Goal: Use online tool/utility: Utilize a website feature to perform a specific function

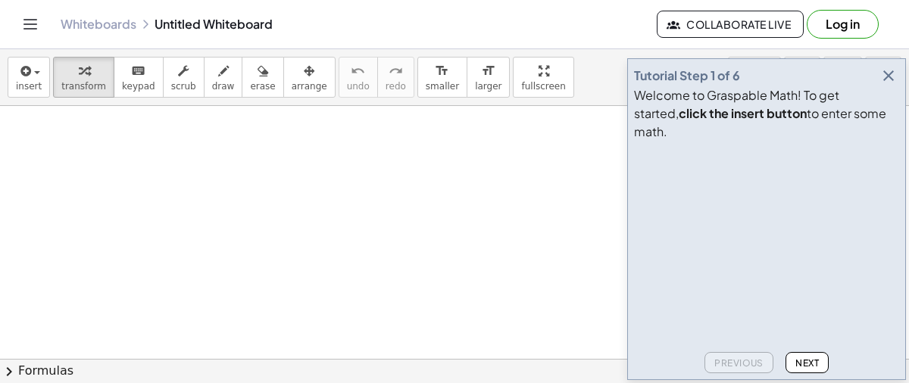
click at [793, 360] on button "Next" at bounding box center [807, 362] width 43 height 21
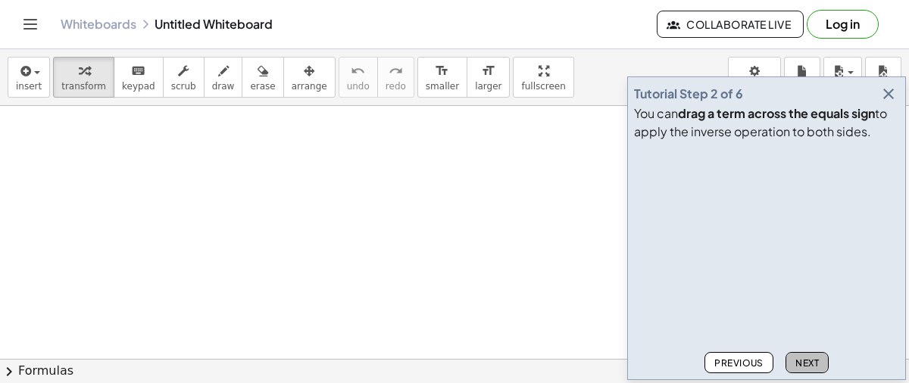
click at [793, 360] on button "Next" at bounding box center [807, 362] width 43 height 21
click at [792, 361] on button "Next" at bounding box center [807, 362] width 43 height 21
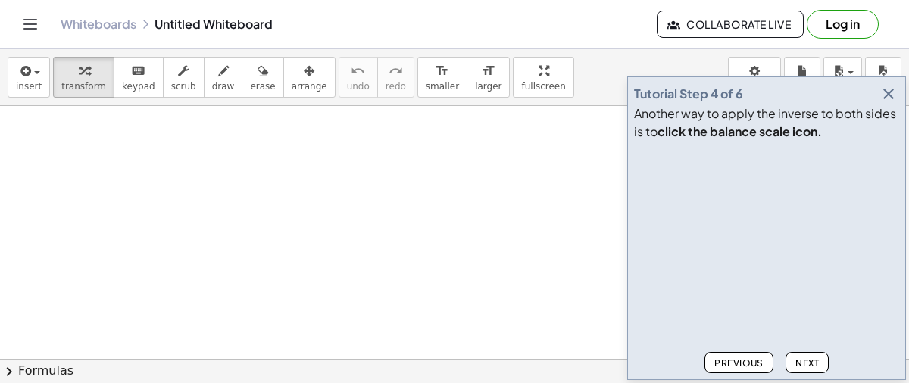
click at [792, 361] on button "Next" at bounding box center [807, 362] width 43 height 21
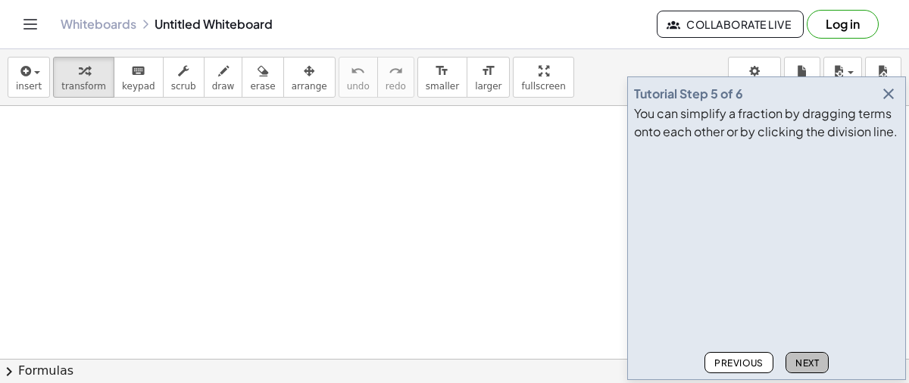
click at [792, 361] on button "Next" at bounding box center [807, 362] width 43 height 21
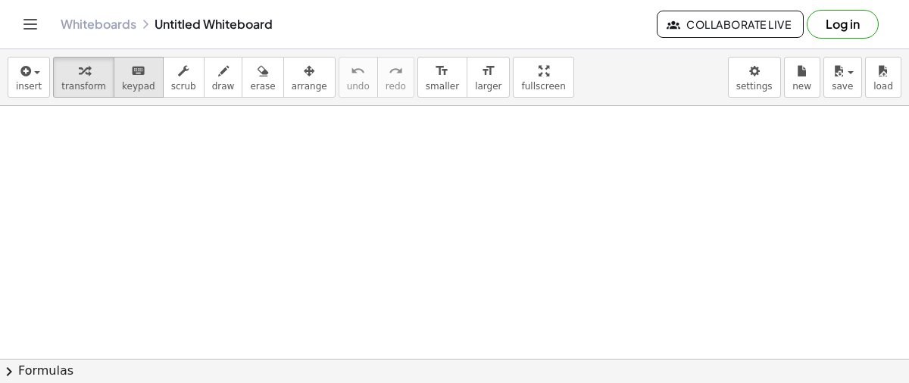
click at [129, 83] on span "keypad" at bounding box center [138, 86] width 33 height 11
click at [130, 85] on span "keypad" at bounding box center [138, 86] width 33 height 11
click at [250, 84] on span "erase" at bounding box center [262, 86] width 25 height 11
click at [133, 81] on span "keypad" at bounding box center [138, 86] width 33 height 11
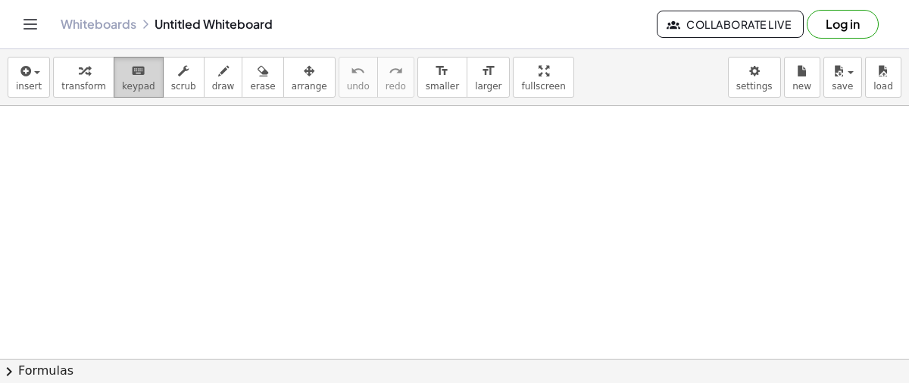
click at [133, 81] on span "keypad" at bounding box center [138, 86] width 33 height 11
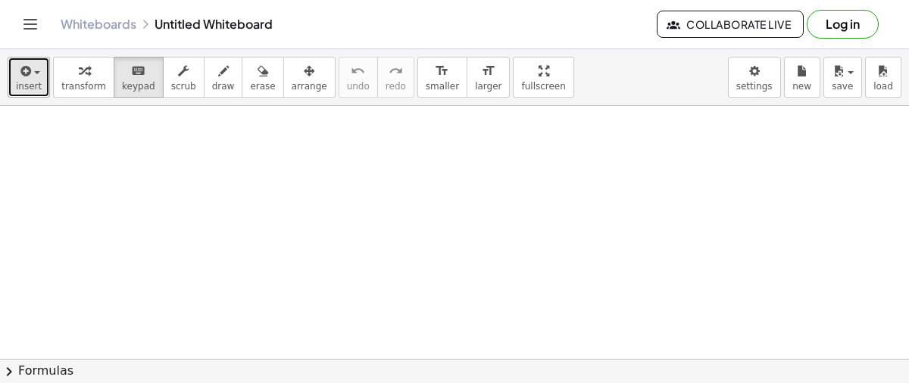
click at [14, 82] on button "insert" at bounding box center [29, 77] width 42 height 41
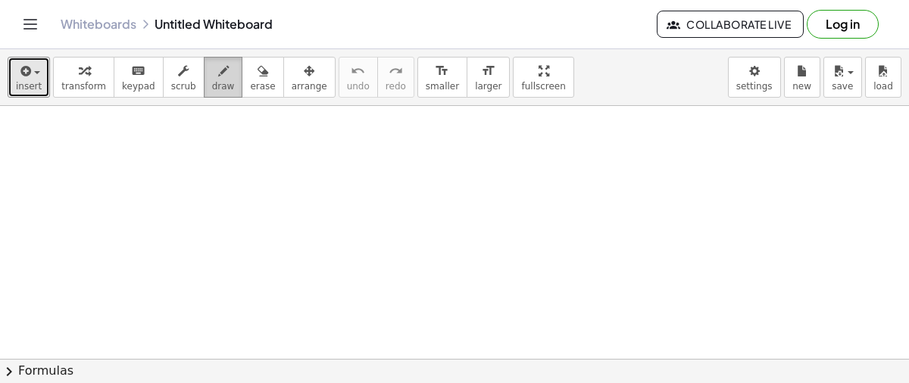
click at [212, 90] on span "draw" at bounding box center [223, 86] width 23 height 11
drag, startPoint x: 245, startPoint y: 199, endPoint x: 239, endPoint y: 306, distance: 107.0
drag, startPoint x: 245, startPoint y: 267, endPoint x: 270, endPoint y: 308, distance: 47.3
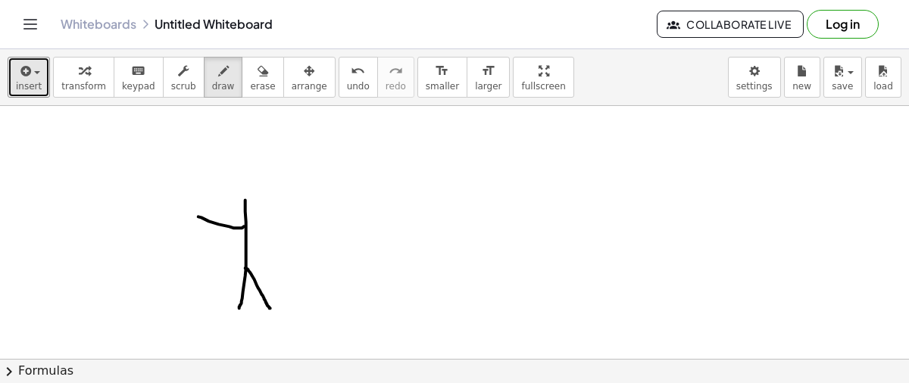
drag, startPoint x: 245, startPoint y: 226, endPoint x: 187, endPoint y: 206, distance: 60.9
drag, startPoint x: 245, startPoint y: 226, endPoint x: 288, endPoint y: 186, distance: 58.4
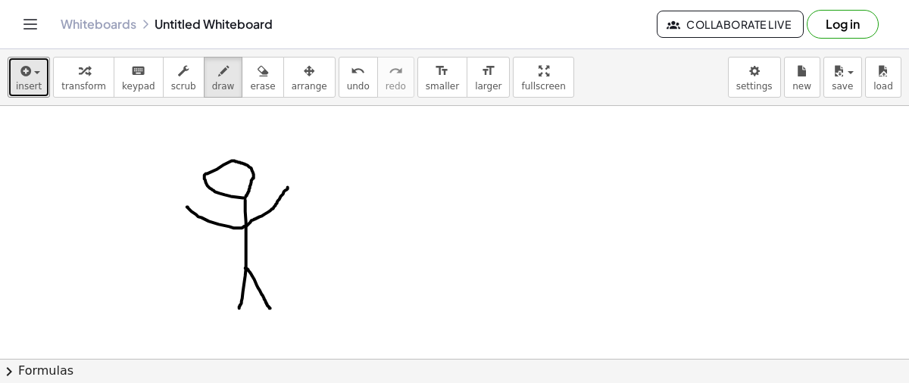
drag, startPoint x: 230, startPoint y: 185, endPoint x: 244, endPoint y: 176, distance: 17.0
drag, startPoint x: 230, startPoint y: 180, endPoint x: 238, endPoint y: 177, distance: 8.2
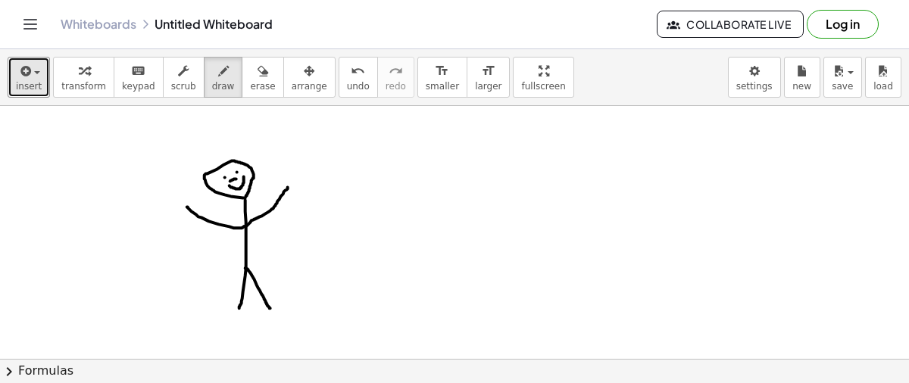
click at [250, 78] on div "button" at bounding box center [262, 70] width 25 height 18
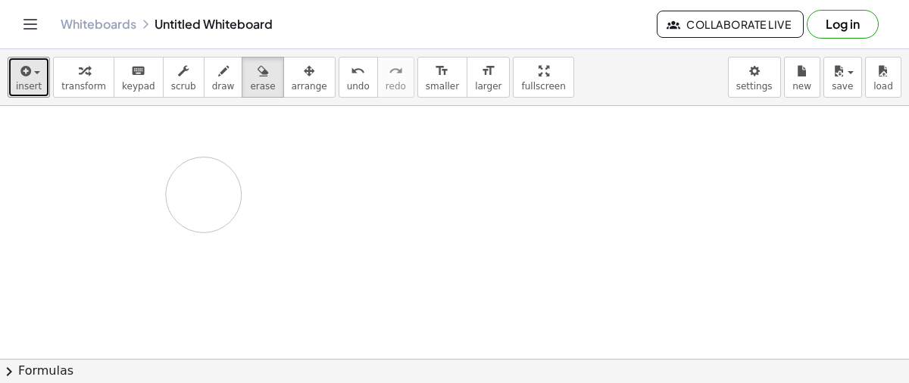
drag, startPoint x: 235, startPoint y: 171, endPoint x: 198, endPoint y: 195, distance: 43.9
click at [212, 81] on span "draw" at bounding box center [223, 86] width 23 height 11
click at [133, 83] on span "keypad" at bounding box center [138, 86] width 33 height 11
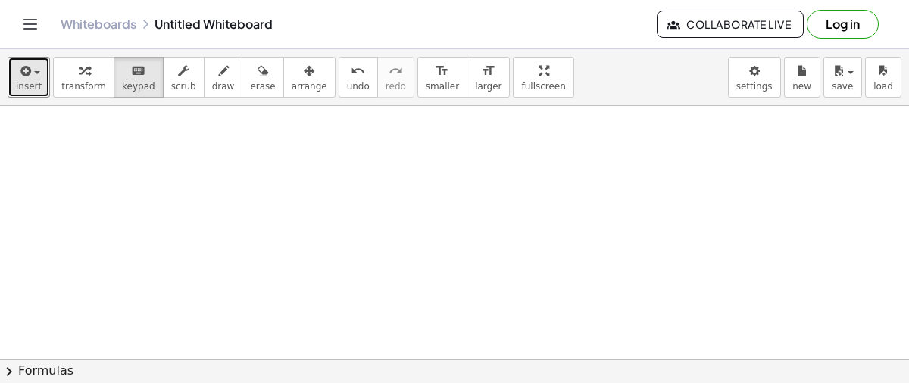
drag, startPoint x: 208, startPoint y: 203, endPoint x: 506, endPoint y: 259, distance: 303.7
click at [513, 79] on button "fullscreen" at bounding box center [543, 77] width 61 height 41
click at [70, 83] on span "transform" at bounding box center [83, 86] width 45 height 11
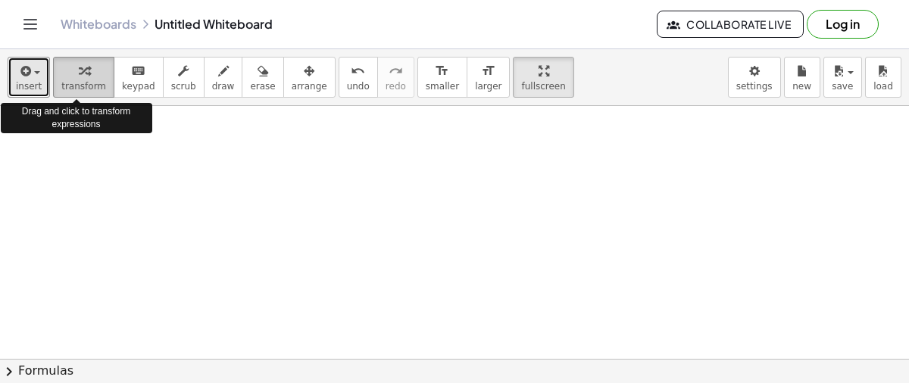
click at [70, 83] on span "transform" at bounding box center [83, 86] width 45 height 11
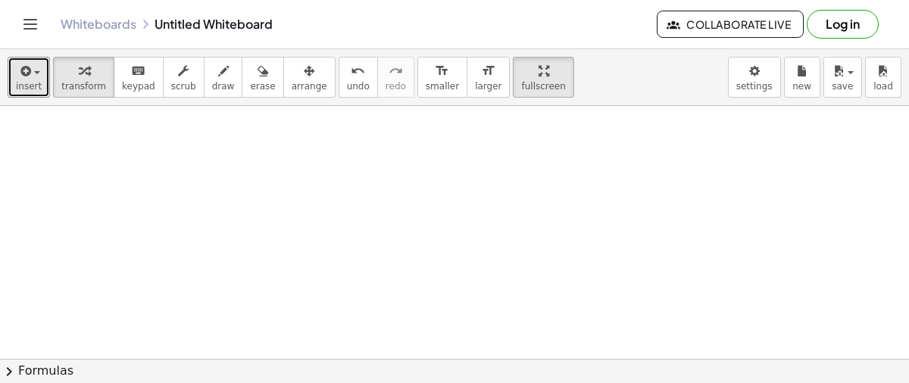
drag, startPoint x: 132, startPoint y: 148, endPoint x: 400, endPoint y: 291, distance: 304.0
click at [426, 89] on span "smaller" at bounding box center [442, 86] width 33 height 11
click at [347, 83] on span "undo" at bounding box center [358, 86] width 23 height 11
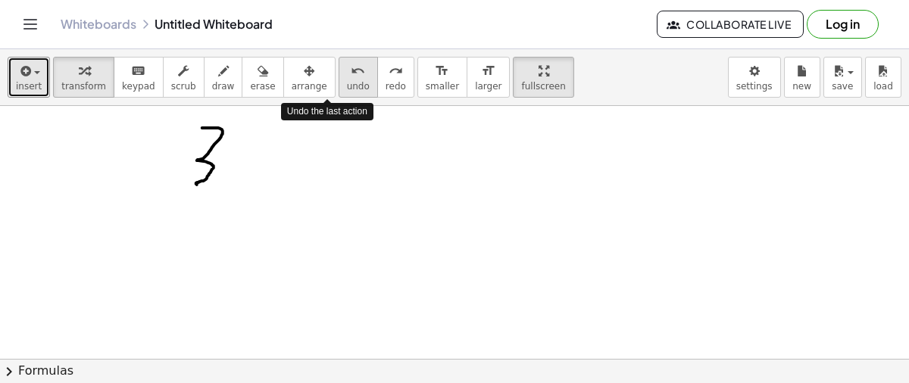
click at [347, 83] on span "undo" at bounding box center [358, 86] width 23 height 11
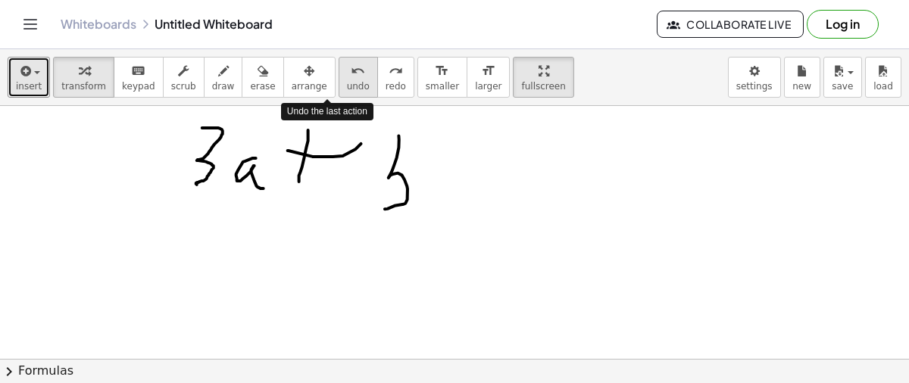
click at [347, 83] on span "undo" at bounding box center [358, 86] width 23 height 11
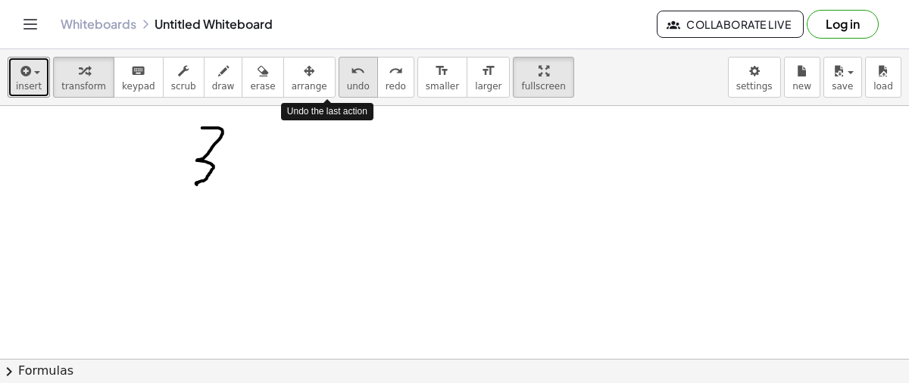
click at [347, 83] on span "undo" at bounding box center [358, 86] width 23 height 11
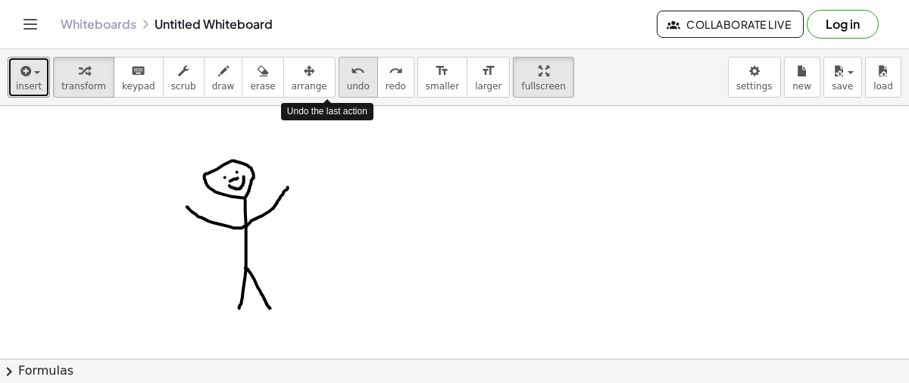
click at [347, 83] on span "undo" at bounding box center [358, 86] width 23 height 11
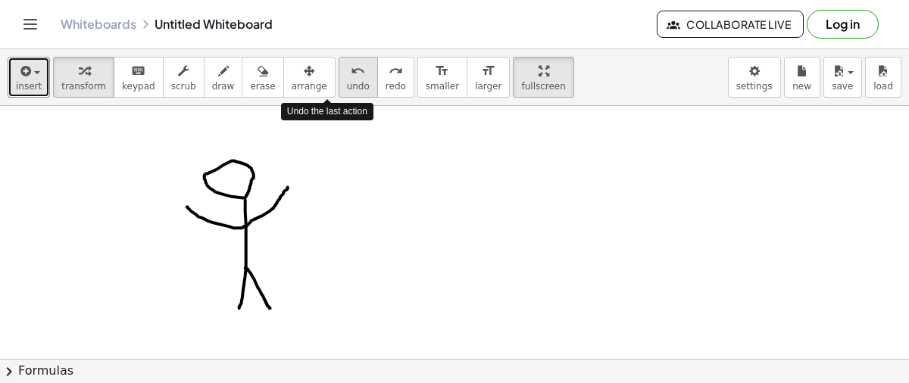
click at [347, 83] on span "undo" at bounding box center [358, 86] width 23 height 11
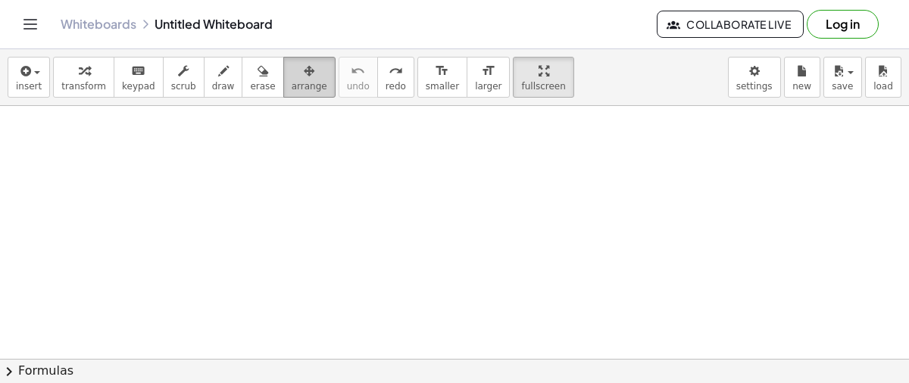
click at [304, 73] on icon "button" at bounding box center [309, 71] width 11 height 18
click at [865, 20] on button "Log in" at bounding box center [843, 24] width 72 height 29
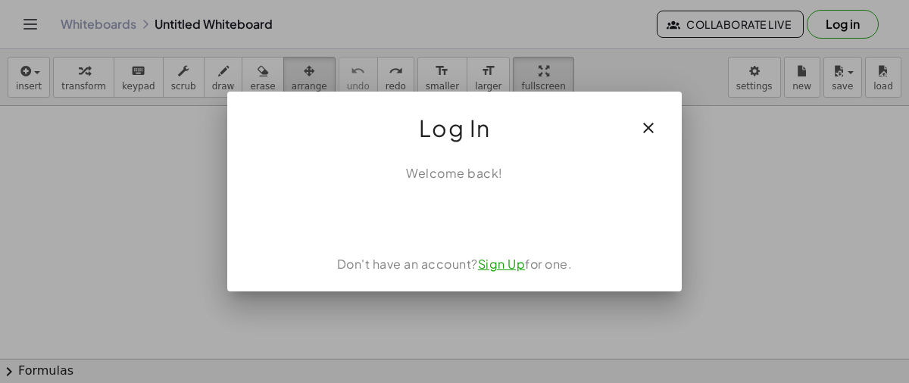
click at [647, 123] on icon "button" at bounding box center [648, 128] width 18 height 18
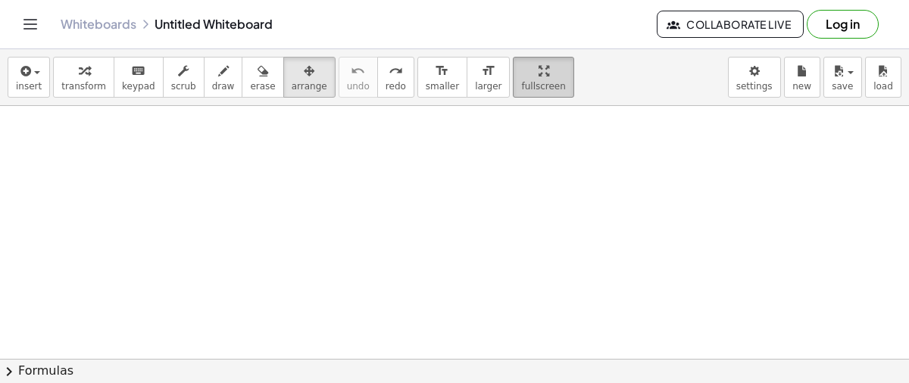
click at [513, 92] on button "fullscreen" at bounding box center [543, 77] width 61 height 41
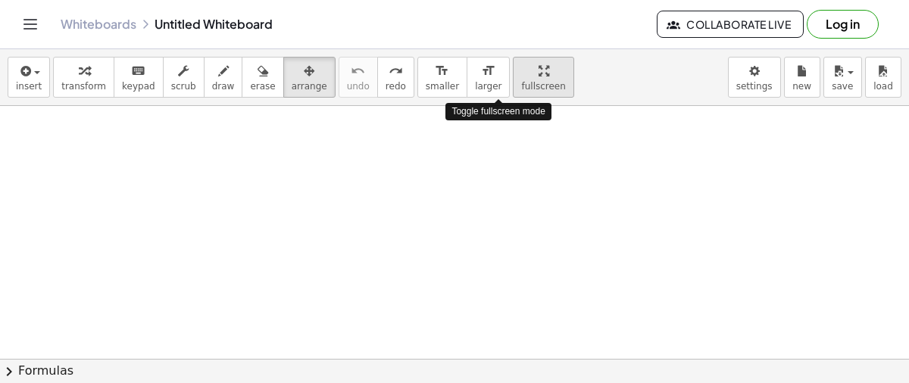
click at [513, 92] on button "fullscreen" at bounding box center [543, 77] width 61 height 41
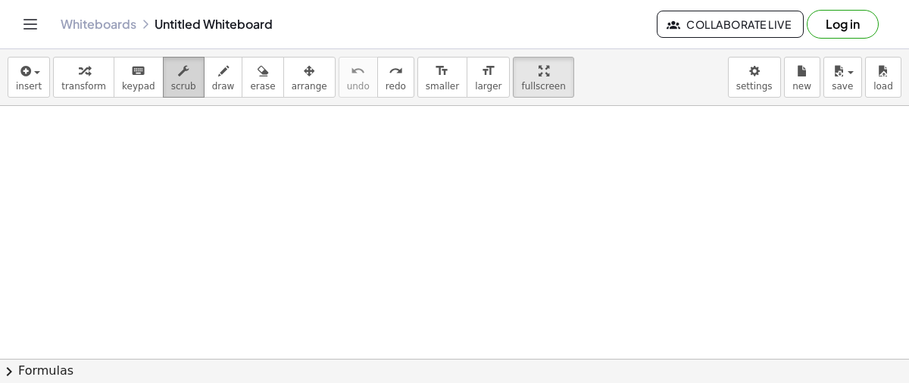
click at [179, 80] on button "scrub" at bounding box center [184, 77] width 42 height 41
drag, startPoint x: 260, startPoint y: 203, endPoint x: 420, endPoint y: 182, distance: 162.0
click at [125, 86] on span "keypad" at bounding box center [138, 86] width 33 height 11
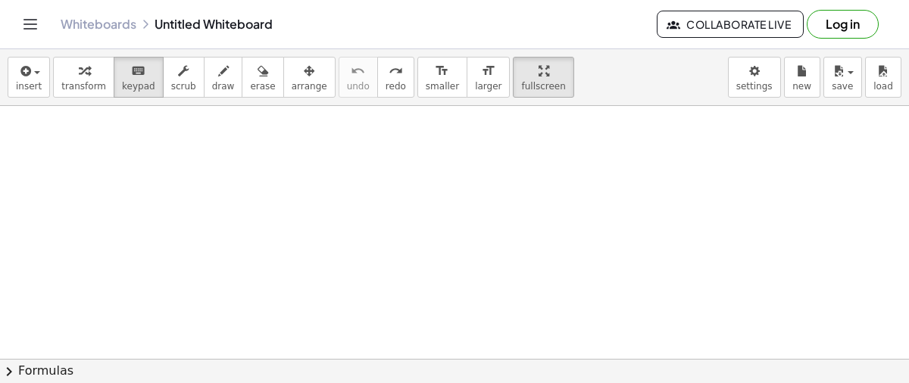
click at [218, 74] on icon "button" at bounding box center [223, 71] width 11 height 18
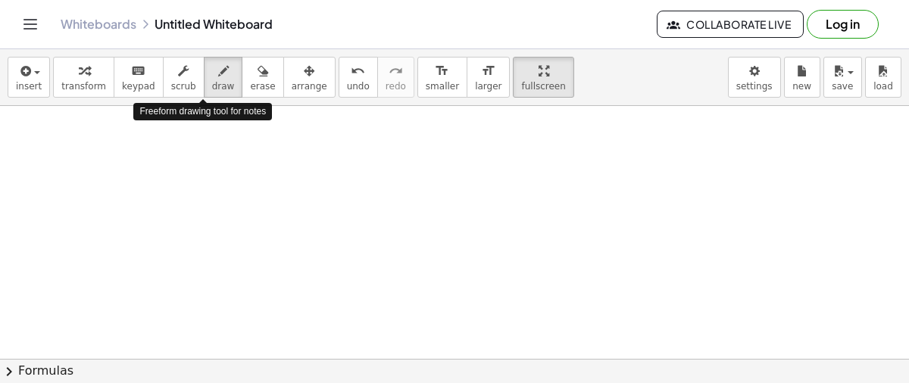
click at [229, 112] on div "Freeform drawing tool for notes" at bounding box center [202, 111] width 139 height 17
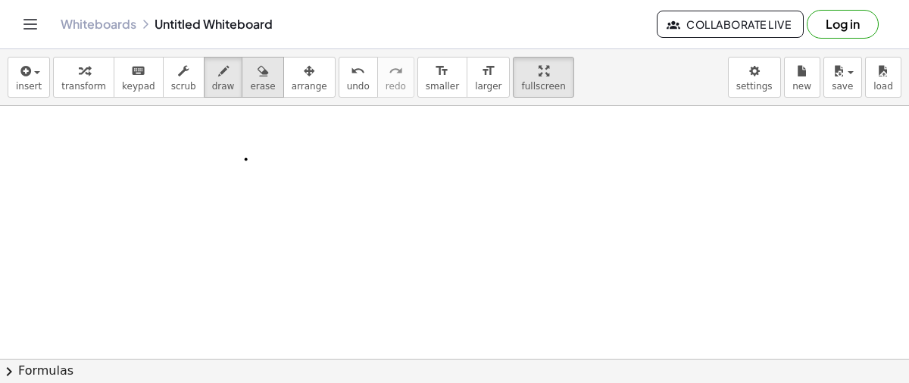
click at [250, 86] on span "erase" at bounding box center [262, 86] width 25 height 11
drag, startPoint x: 242, startPoint y: 138, endPoint x: 242, endPoint y: 170, distance: 32.6
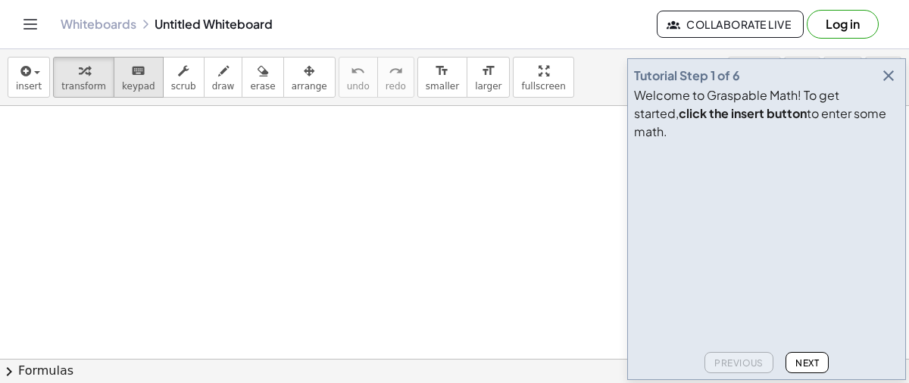
click at [122, 73] on div "keyboard" at bounding box center [138, 70] width 33 height 18
click at [27, 70] on icon "button" at bounding box center [24, 71] width 14 height 18
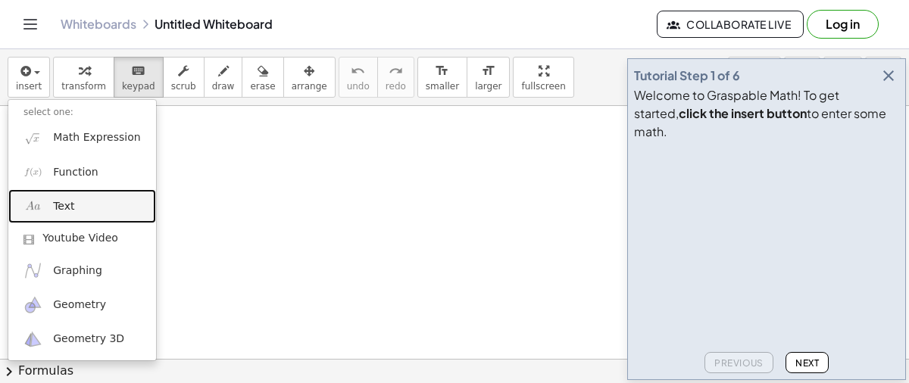
click at [77, 210] on link "Text" at bounding box center [82, 206] width 148 height 34
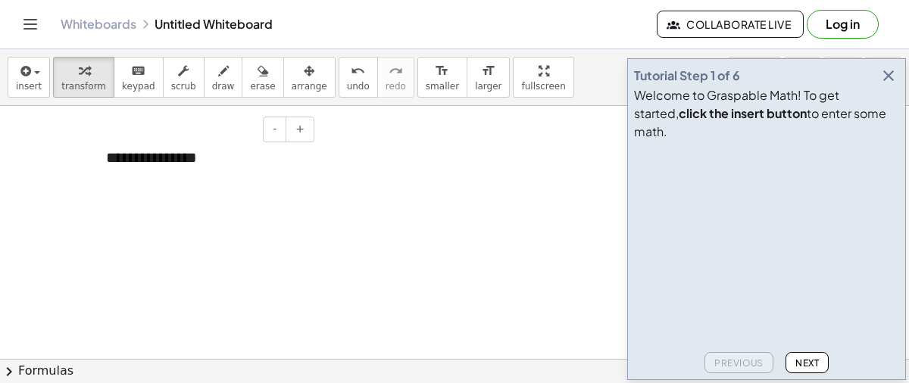
click at [203, 160] on div "**********" at bounding box center [204, 158] width 227 height 52
click at [892, 85] on icon "button" at bounding box center [889, 76] width 18 height 18
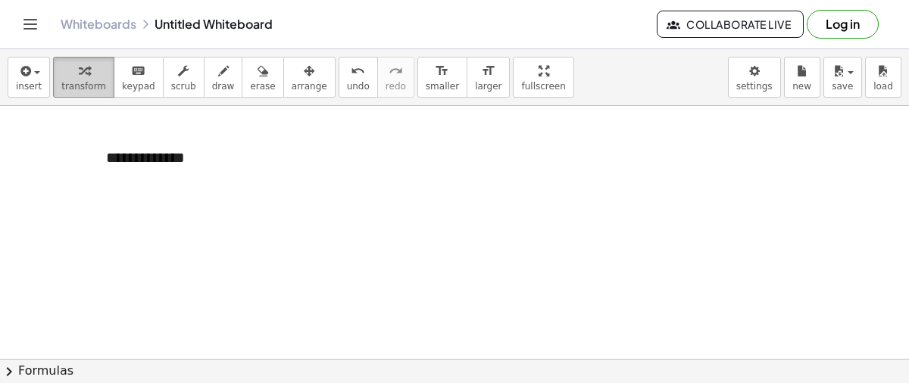
click at [81, 85] on span "transform" at bounding box center [83, 86] width 45 height 11
click at [82, 84] on span "transform" at bounding box center [83, 86] width 45 height 11
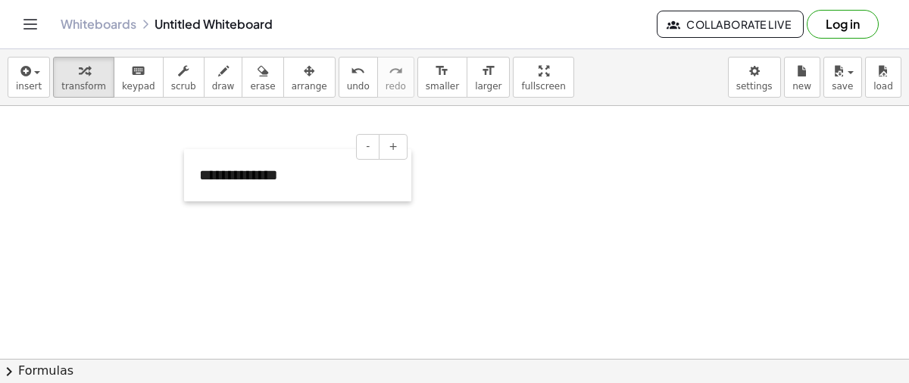
drag, startPoint x: 102, startPoint y: 158, endPoint x: 198, endPoint y: 176, distance: 97.9
click at [198, 176] on div at bounding box center [191, 175] width 15 height 52
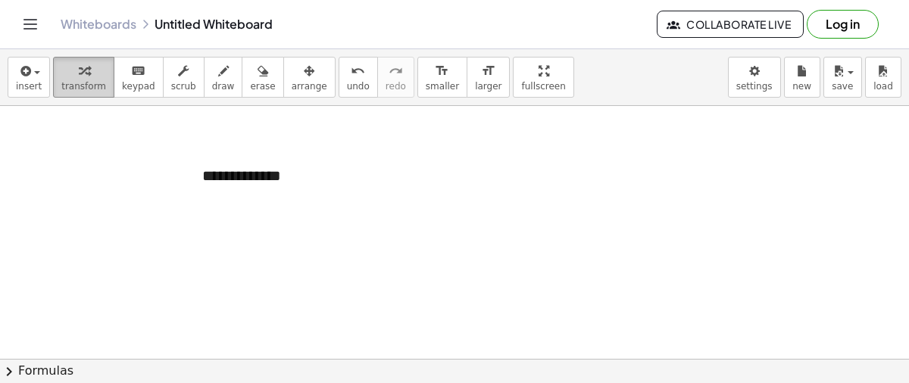
click at [100, 83] on button "transform" at bounding box center [83, 77] width 61 height 41
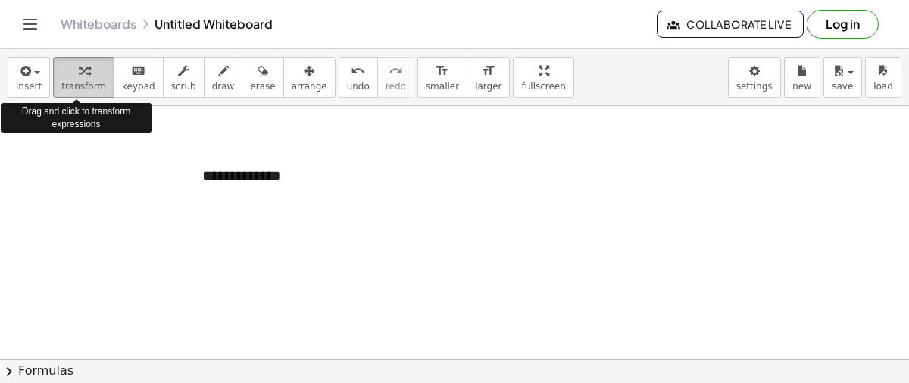
click at [100, 83] on button "transform" at bounding box center [83, 77] width 61 height 41
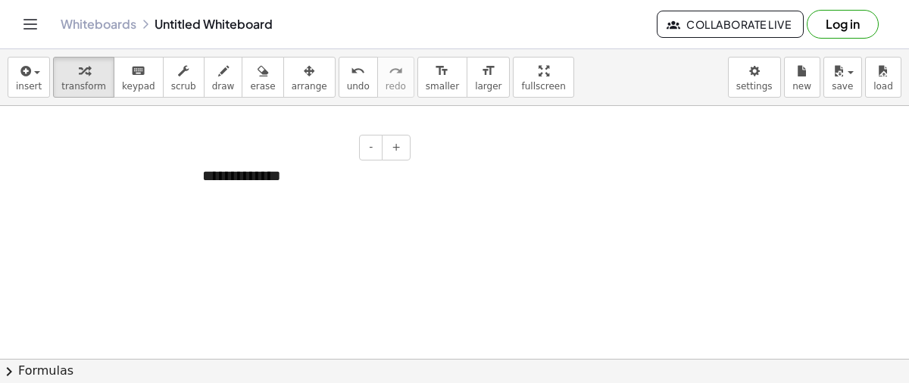
click at [224, 179] on div "**********" at bounding box center [300, 176] width 227 height 52
click at [380, 153] on button "-" at bounding box center [370, 148] width 23 height 26
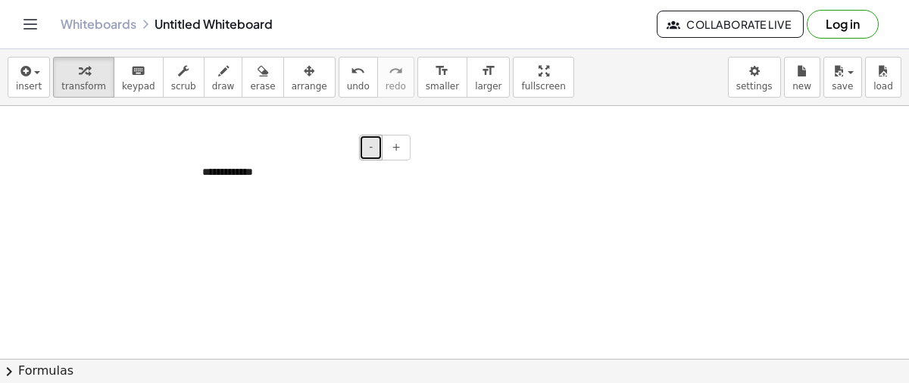
click at [380, 153] on button "-" at bounding box center [370, 148] width 23 height 26
click at [373, 149] on span "-" at bounding box center [371, 147] width 4 height 12
click at [405, 151] on button "+" at bounding box center [396, 148] width 29 height 26
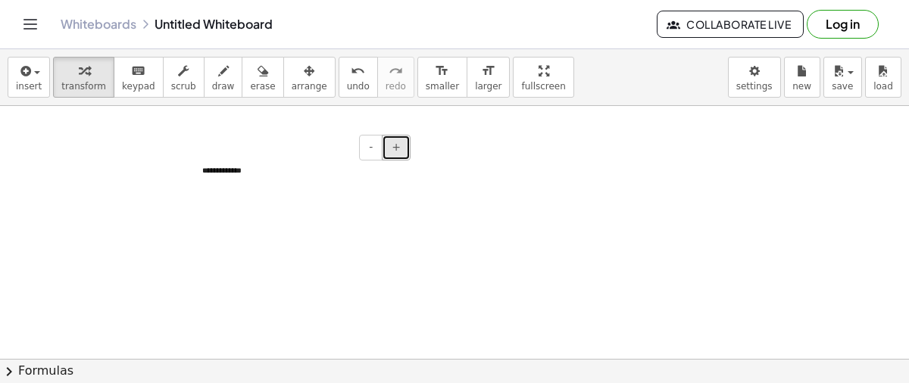
click at [405, 151] on button "+" at bounding box center [396, 148] width 29 height 26
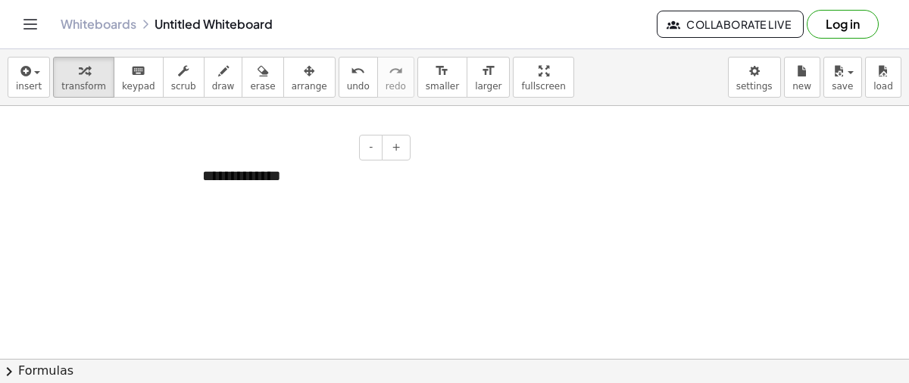
click at [248, 177] on div "**********" at bounding box center [300, 176] width 227 height 52
click at [238, 177] on div "**********" at bounding box center [300, 176] width 227 height 52
drag, startPoint x: 214, startPoint y: 152, endPoint x: 155, endPoint y: 130, distance: 64.0
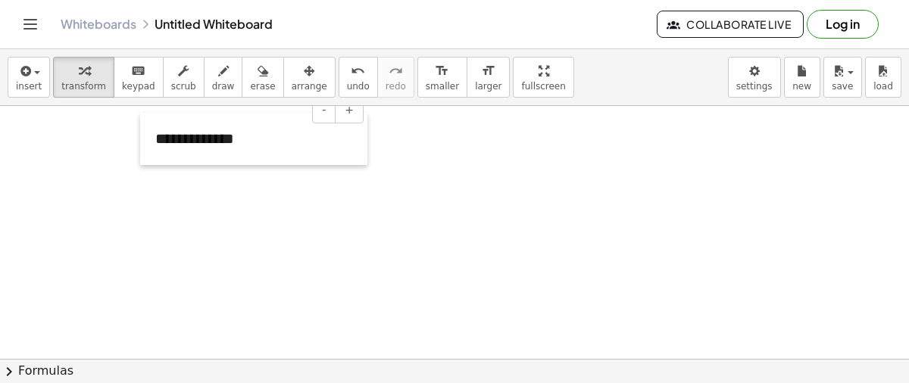
drag, startPoint x: 195, startPoint y: 187, endPoint x: 135, endPoint y: 149, distance: 70.8
click at [140, 149] on div at bounding box center [147, 139] width 15 height 52
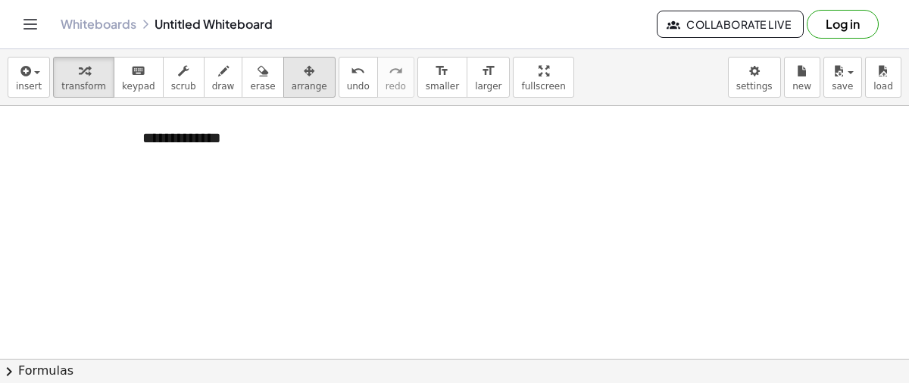
click at [304, 79] on icon "button" at bounding box center [309, 71] width 11 height 18
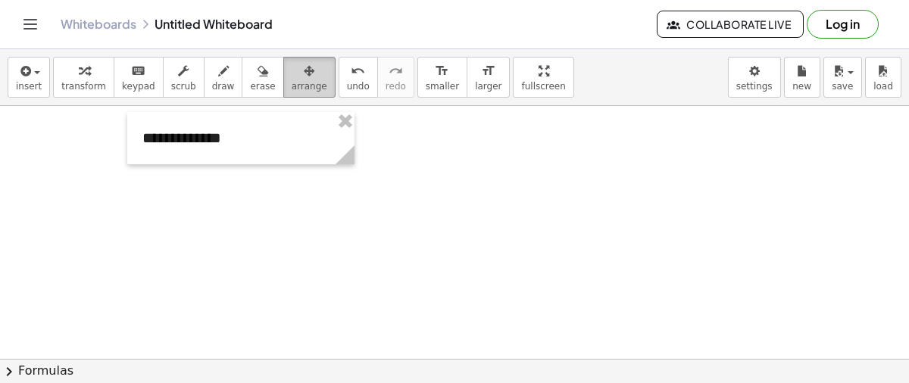
click at [304, 72] on icon "button" at bounding box center [309, 71] width 11 height 18
click at [171, 83] on span "scrub" at bounding box center [183, 86] width 25 height 11
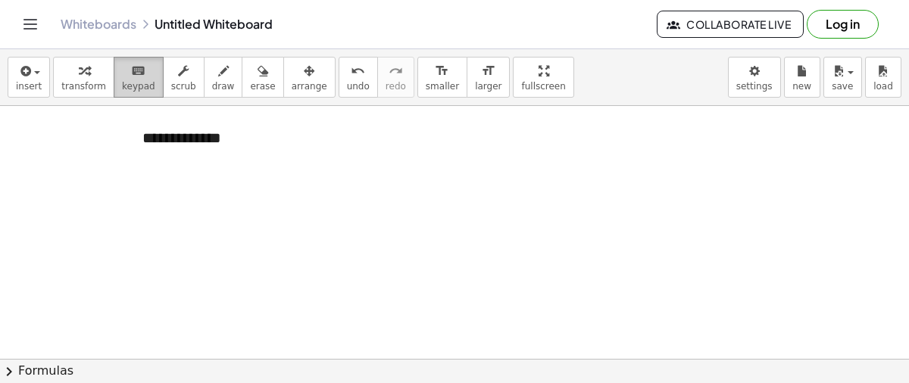
click at [131, 69] on icon "keyboard" at bounding box center [138, 71] width 14 height 18
click at [144, 133] on div "**********" at bounding box center [240, 138] width 227 height 52
drag, startPoint x: 282, startPoint y: 132, endPoint x: 140, endPoint y: 113, distance: 142.9
click at [140, 113] on div "**********" at bounding box center [240, 138] width 227 height 52
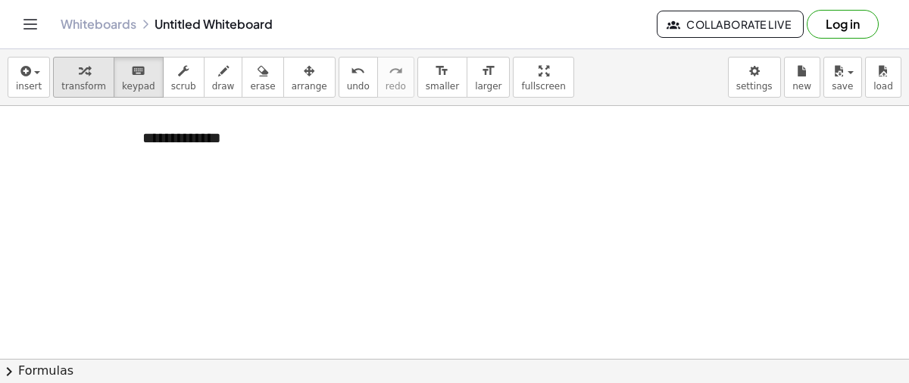
click at [63, 77] on div "button" at bounding box center [83, 70] width 45 height 18
click at [36, 71] on span "button" at bounding box center [37, 72] width 6 height 3
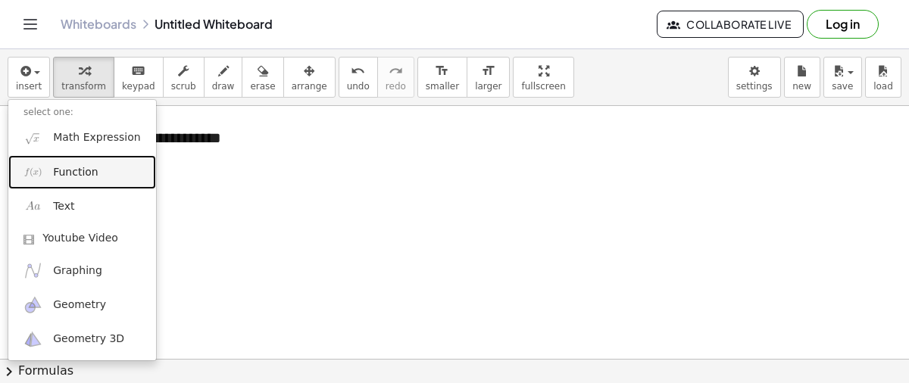
click at [91, 156] on link "Function" at bounding box center [82, 172] width 148 height 34
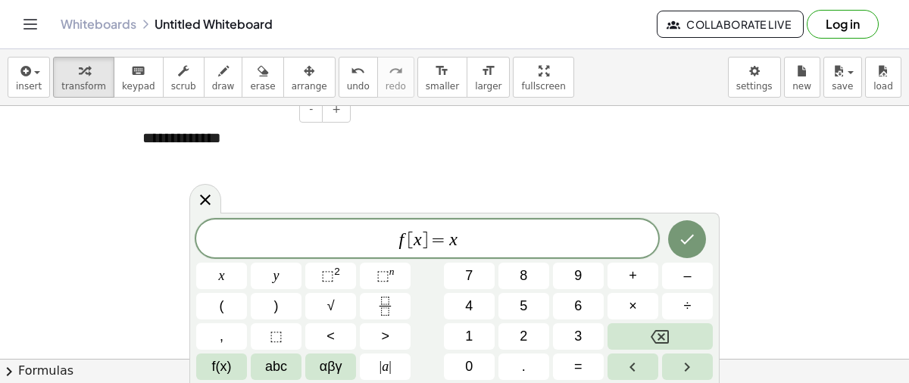
drag, startPoint x: 242, startPoint y: 143, endPoint x: 117, endPoint y: 150, distance: 125.2
click at [339, 70] on button "undo undo" at bounding box center [358, 77] width 39 height 41
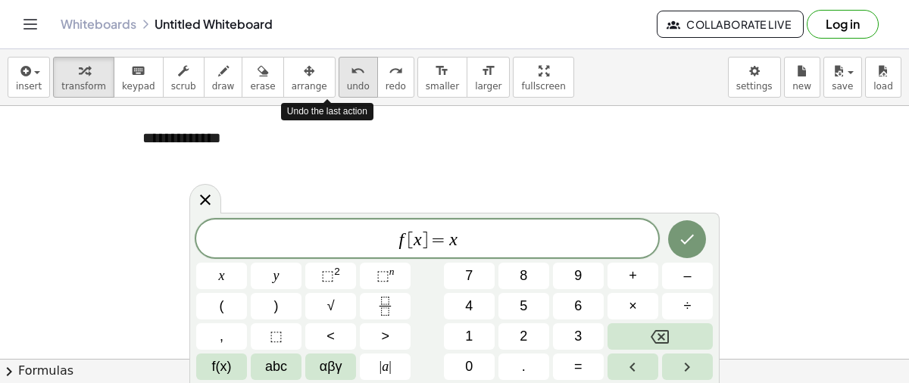
click at [339, 70] on button "undo undo" at bounding box center [358, 77] width 39 height 41
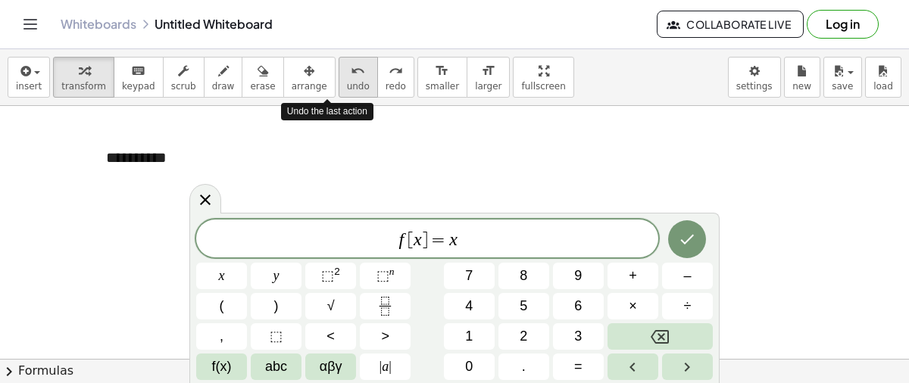
click at [339, 70] on button "undo undo" at bounding box center [358, 77] width 39 height 41
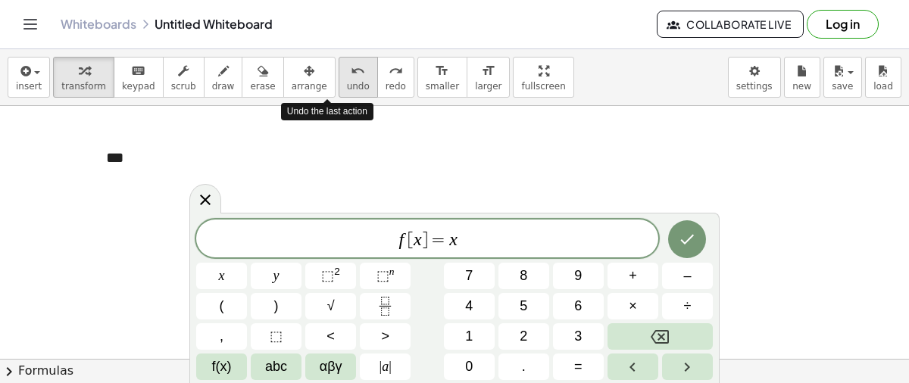
click at [339, 70] on button "undo undo" at bounding box center [358, 77] width 39 height 41
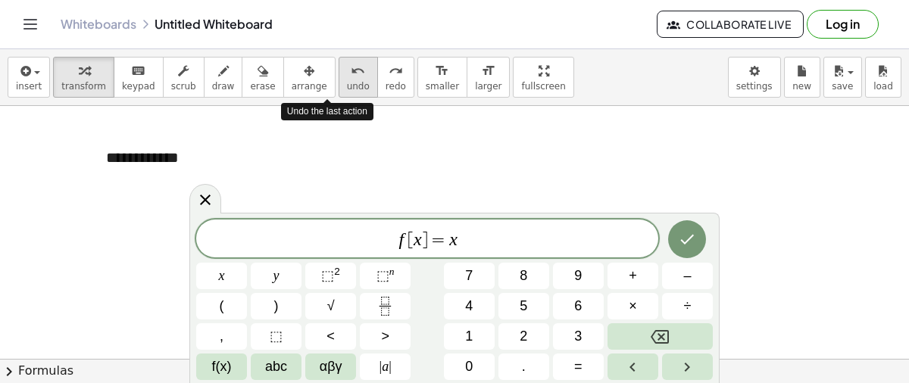
click at [339, 70] on button "undo undo" at bounding box center [358, 77] width 39 height 41
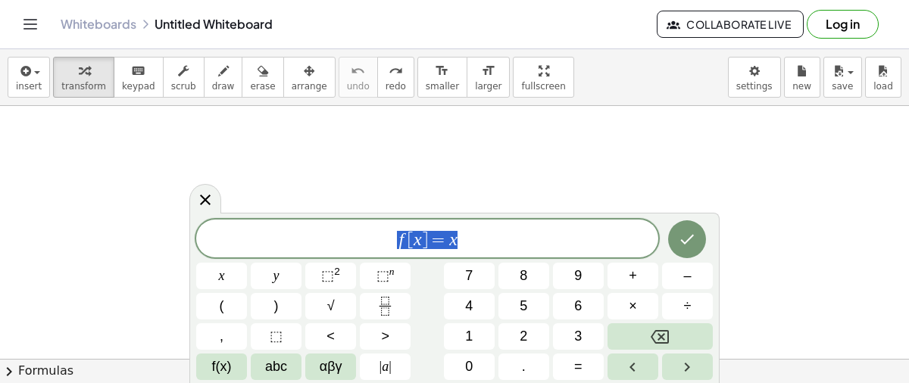
drag, startPoint x: 502, startPoint y: 243, endPoint x: 343, endPoint y: 257, distance: 158.9
click at [343, 257] on div "****** f [ x ] = x" at bounding box center [427, 239] width 462 height 38
click at [567, 367] on button "=" at bounding box center [578, 367] width 51 height 27
click at [579, 352] on div "u = ​ x y ⬚ 2 ⬚ n 7 8 9 + – ( ) √ 4 5 6 × ÷ , ⬚ < > 1 2 3 f(x) abc αβγ | a | 0 …" at bounding box center [454, 300] width 517 height 161
click at [580, 340] on span "3" at bounding box center [578, 337] width 8 height 20
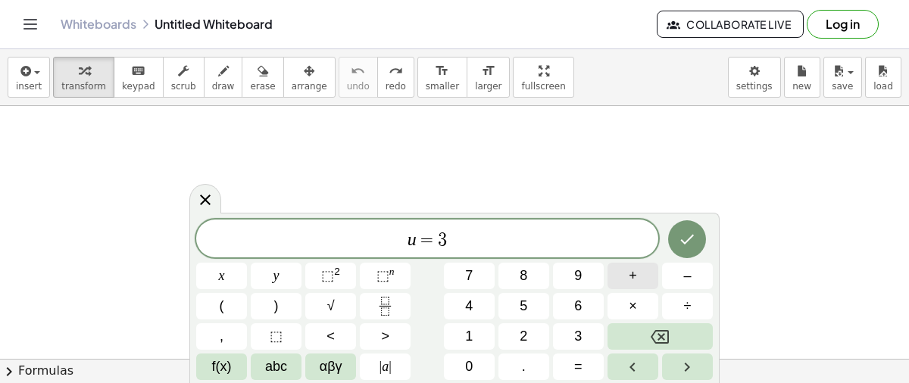
click at [648, 281] on button "+" at bounding box center [633, 276] width 51 height 27
click at [470, 312] on span "4" at bounding box center [469, 306] width 8 height 20
click at [257, 366] on button "abc" at bounding box center [276, 367] width 51 height 27
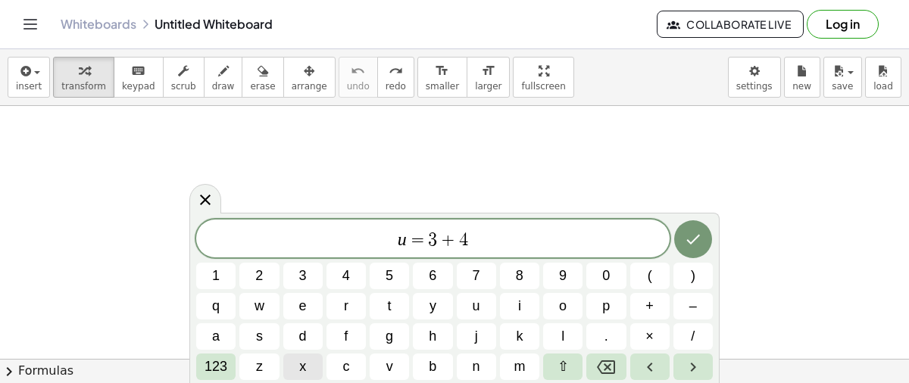
click at [300, 369] on span "x" at bounding box center [302, 367] width 7 height 20
click at [199, 361] on button "123" at bounding box center [215, 367] width 39 height 27
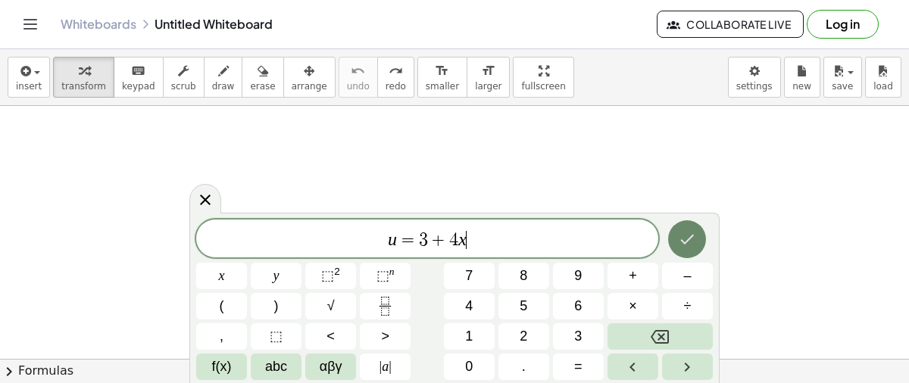
click at [684, 244] on icon "Done" at bounding box center [687, 239] width 18 height 18
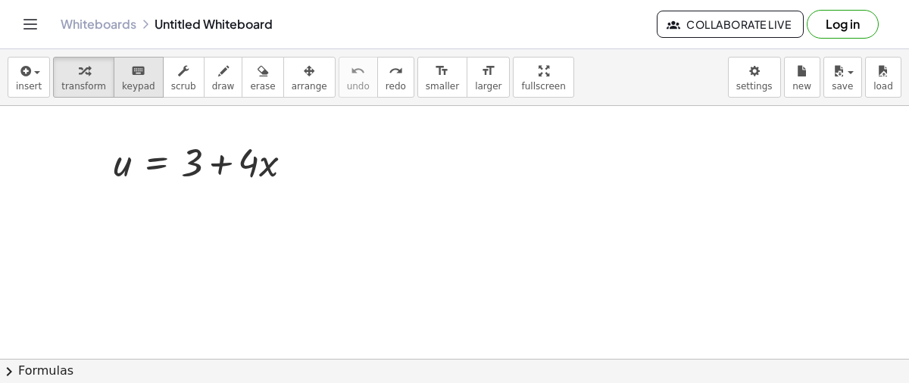
click at [132, 86] on span "keypad" at bounding box center [138, 86] width 33 height 11
click at [36, 81] on span "insert" at bounding box center [29, 86] width 26 height 11
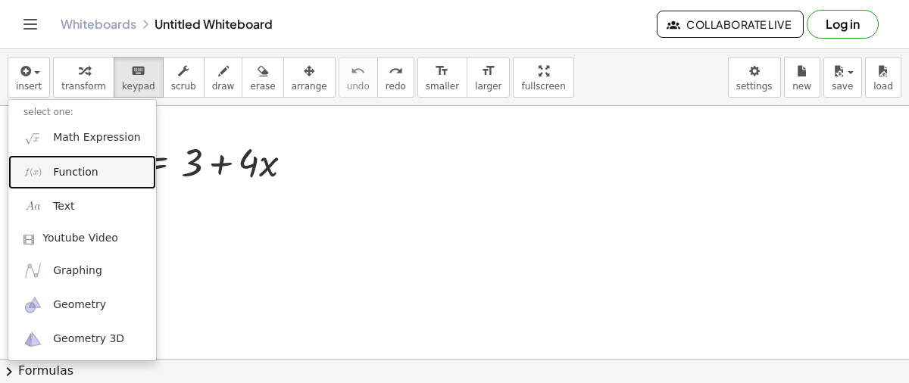
click at [79, 177] on span "Function" at bounding box center [75, 172] width 45 height 15
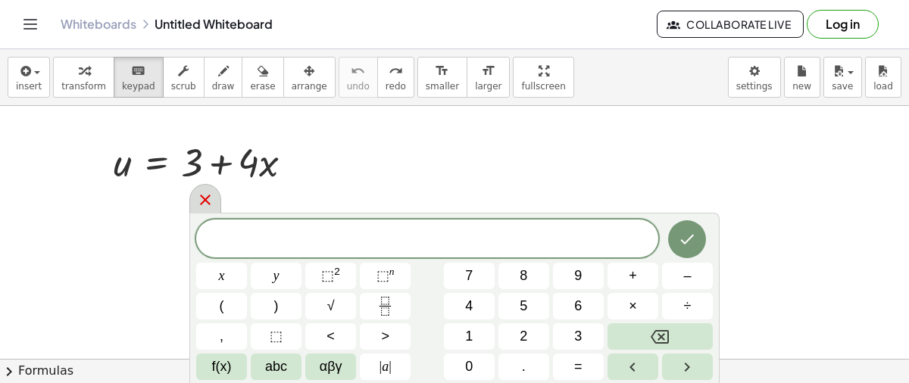
click at [204, 192] on icon at bounding box center [205, 200] width 18 height 18
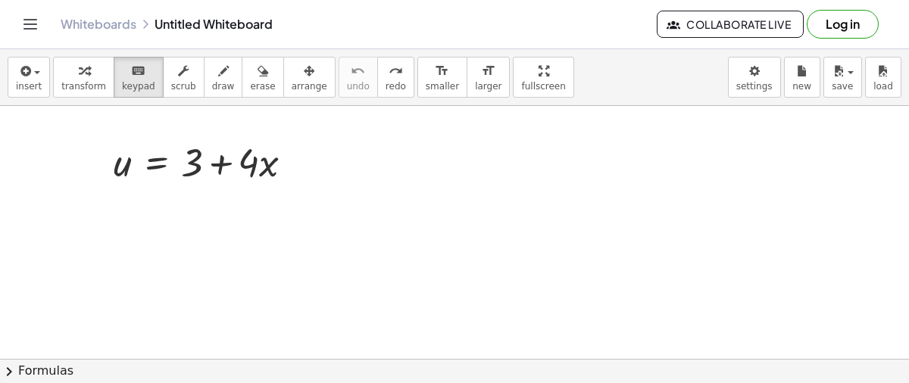
drag, startPoint x: 186, startPoint y: 183, endPoint x: 130, endPoint y: 192, distance: 56.7
drag, startPoint x: 170, startPoint y: 165, endPoint x: 174, endPoint y: 214, distance: 48.6
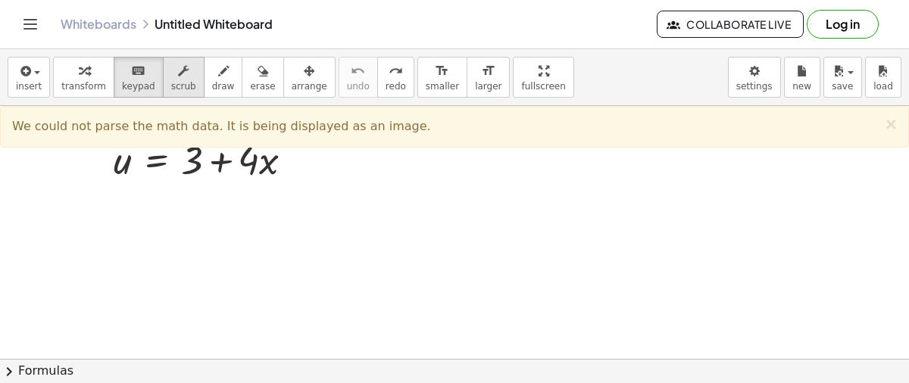
click at [173, 87] on span "scrub" at bounding box center [183, 86] width 25 height 11
click at [190, 180] on div "▼" at bounding box center [192, 183] width 10 height 14
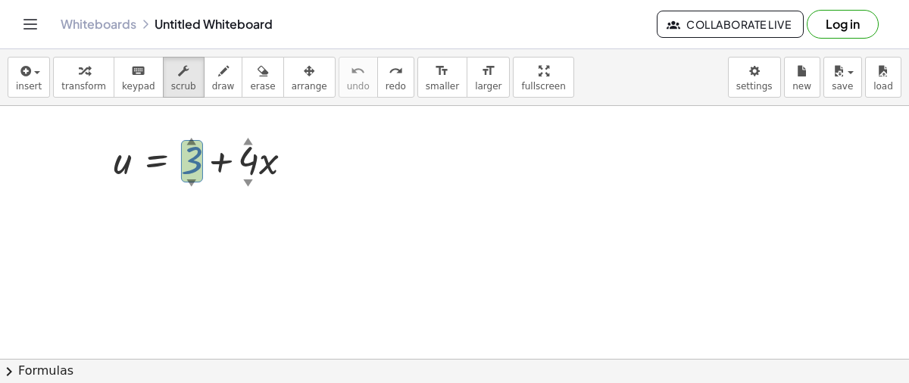
drag, startPoint x: 190, startPoint y: 180, endPoint x: 152, endPoint y: 177, distance: 38.8
click at [156, 161] on div "u = + 3 ▲ ▼ + · 4 ▲ ▼ · x" at bounding box center [156, 161] width 0 height 0
drag, startPoint x: 187, startPoint y: 168, endPoint x: 141, endPoint y: 167, distance: 46.2
click at [141, 167] on div at bounding box center [209, 159] width 206 height 52
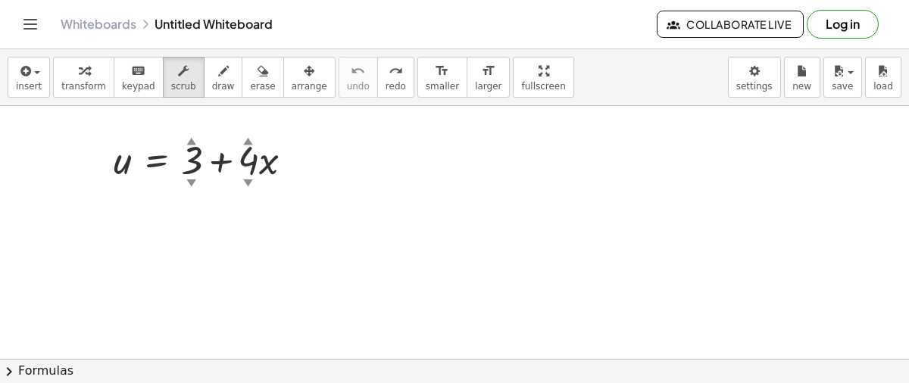
click at [171, 84] on span "scrub" at bounding box center [183, 86] width 25 height 11
click at [171, 61] on div "button" at bounding box center [183, 70] width 25 height 18
drag, startPoint x: 195, startPoint y: 157, endPoint x: 150, endPoint y: 175, distance: 49.0
click at [150, 175] on div at bounding box center [209, 159] width 206 height 52
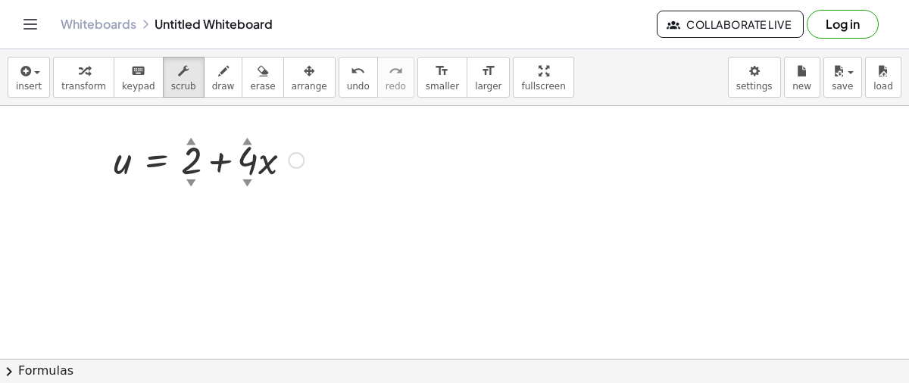
click at [192, 182] on div "▼" at bounding box center [191, 183] width 10 height 14
click at [178, 69] on icon "button" at bounding box center [183, 71] width 11 height 18
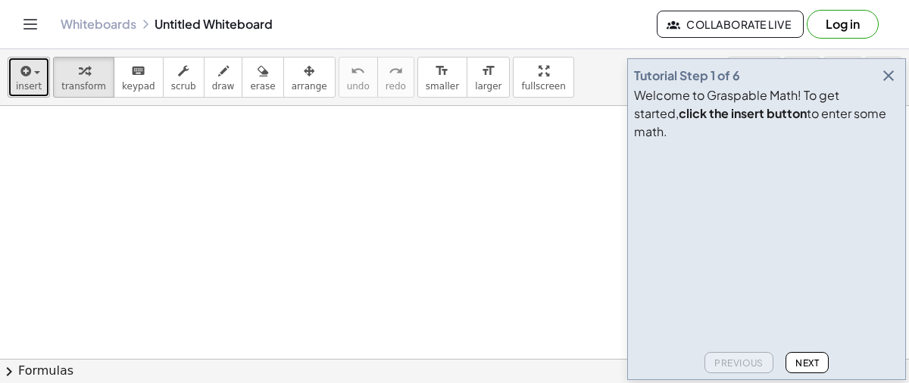
click at [22, 79] on icon "button" at bounding box center [24, 71] width 14 height 18
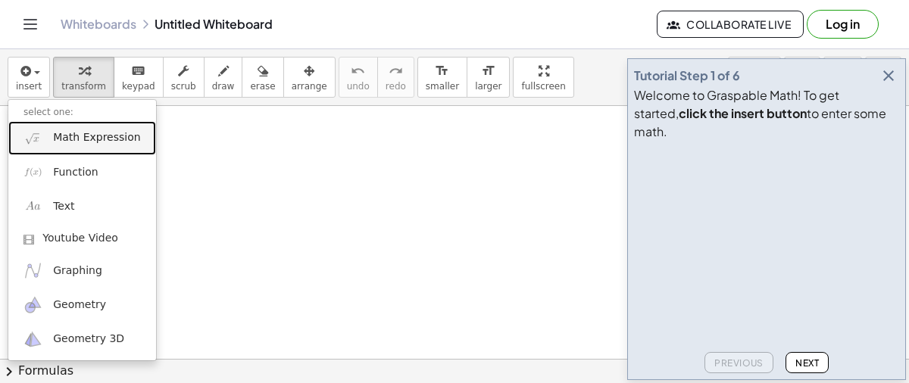
click at [70, 139] on span "Math Expression" at bounding box center [96, 137] width 87 height 15
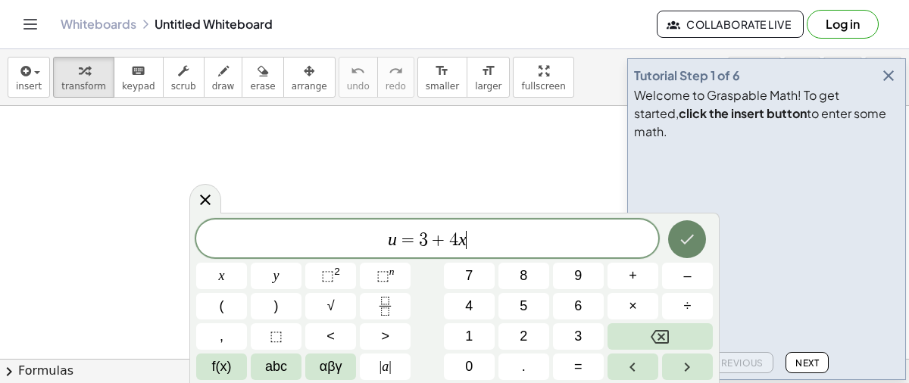
click at [697, 244] on button "Done" at bounding box center [687, 239] width 38 height 38
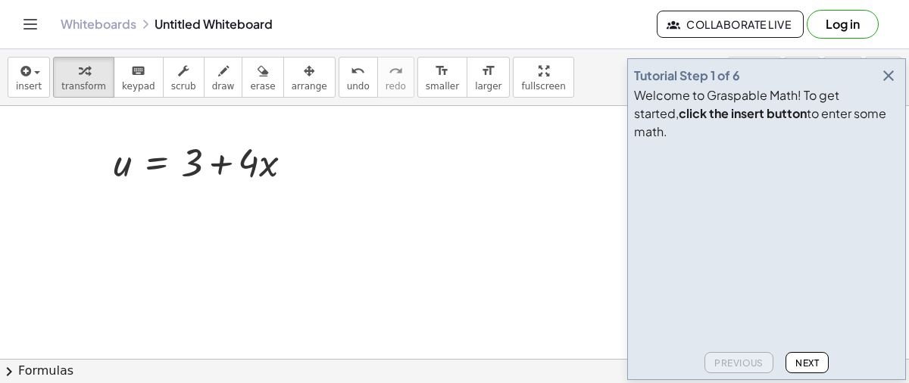
click at [890, 85] on icon "button" at bounding box center [889, 76] width 18 height 18
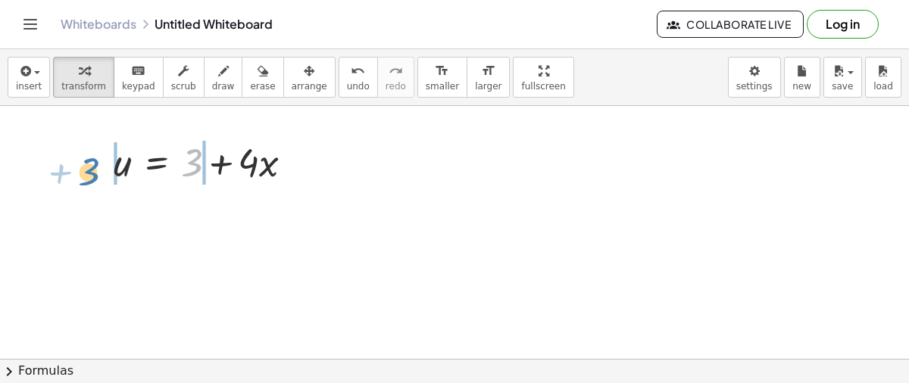
drag, startPoint x: 187, startPoint y: 165, endPoint x: 86, endPoint y: 173, distance: 101.0
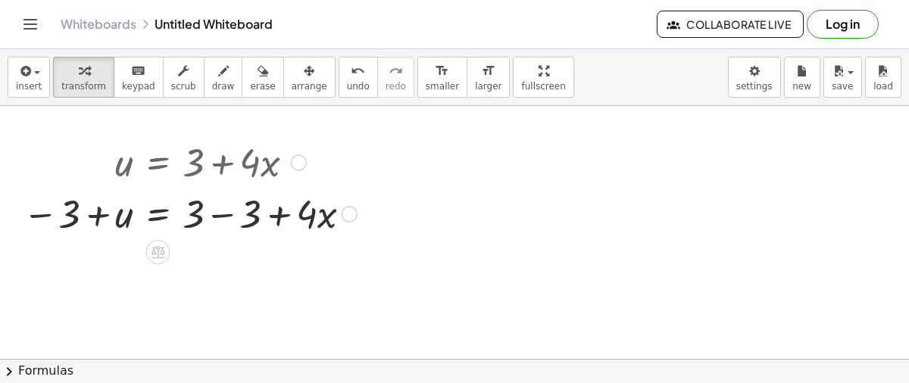
click at [226, 211] on div at bounding box center [189, 213] width 349 height 52
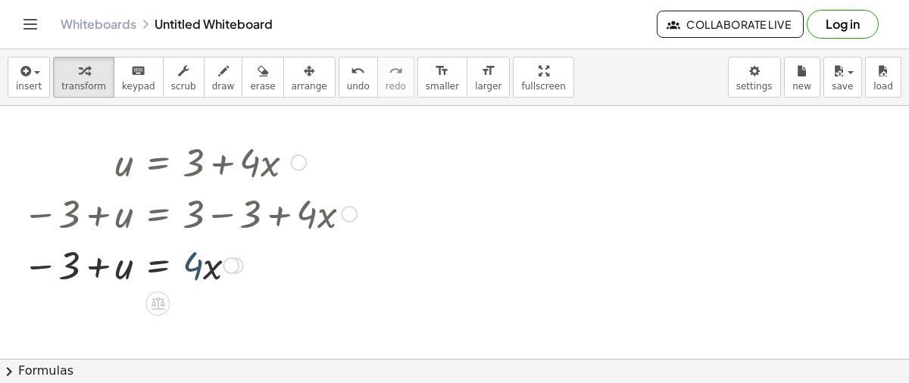
click at [198, 261] on div at bounding box center [189, 265] width 349 height 52
drag, startPoint x: 198, startPoint y: 261, endPoint x: 85, endPoint y: 295, distance: 118.4
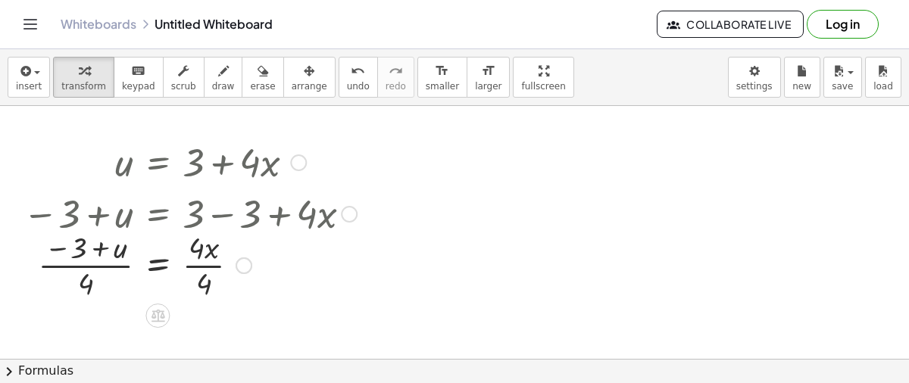
click at [203, 280] on div at bounding box center [189, 265] width 349 height 76
click at [96, 246] on div at bounding box center [189, 265] width 349 height 76
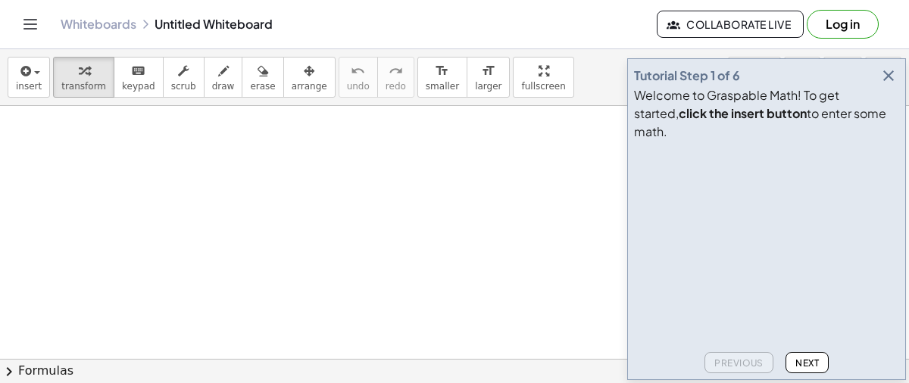
click at [897, 85] on icon "button" at bounding box center [889, 76] width 18 height 18
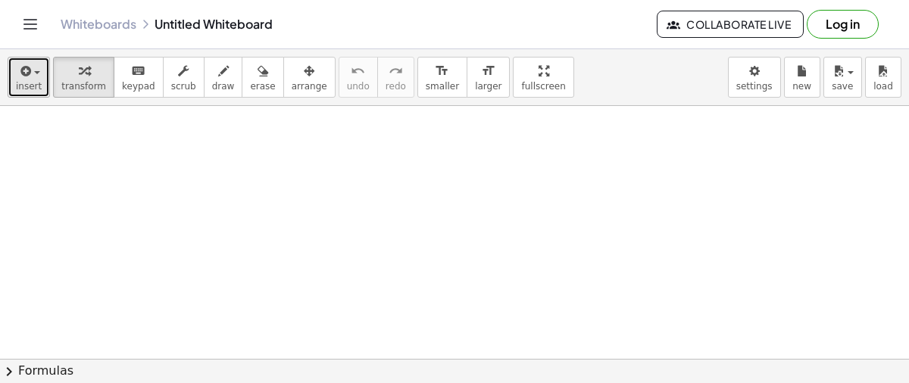
click at [31, 76] on span "button" at bounding box center [32, 72] width 3 height 11
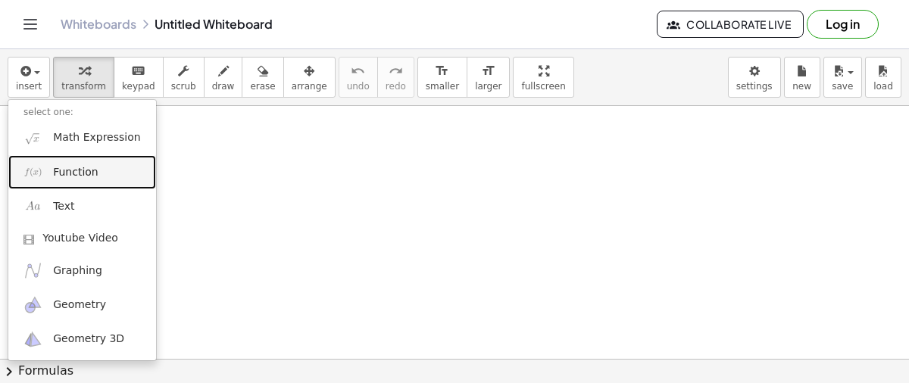
click at [60, 173] on span "Function" at bounding box center [75, 172] width 45 height 15
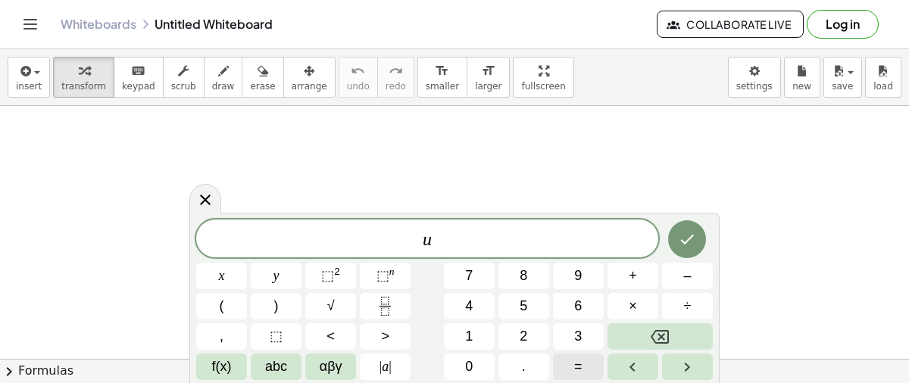
click at [572, 367] on button "=" at bounding box center [578, 367] width 51 height 27
click at [674, 284] on button "–" at bounding box center [687, 276] width 51 height 27
click at [564, 339] on button "3" at bounding box center [578, 336] width 51 height 27
click at [282, 377] on span "abc" at bounding box center [276, 367] width 22 height 20
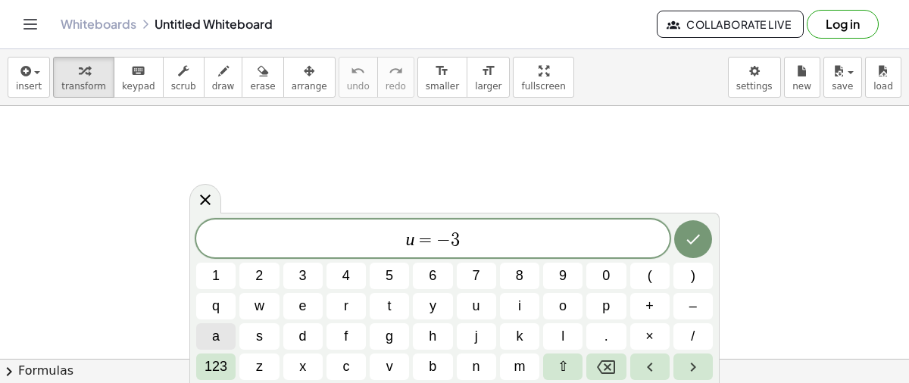
click at [217, 336] on span "a" at bounding box center [216, 337] width 8 height 20
click at [209, 367] on span "123" at bounding box center [216, 367] width 23 height 20
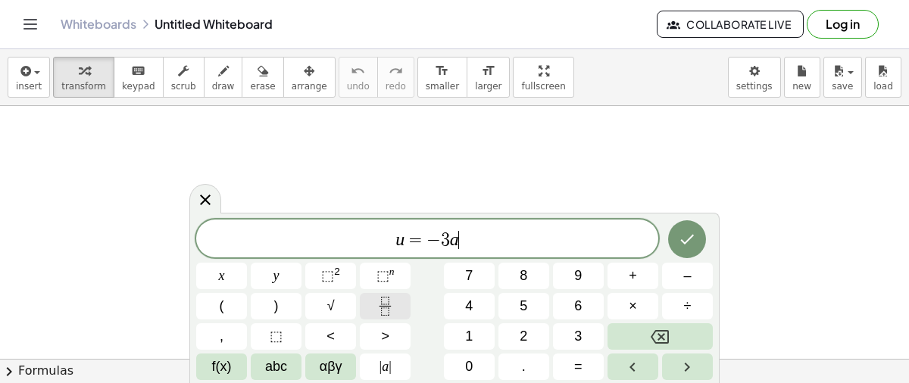
click at [390, 311] on icon "Fraction" at bounding box center [385, 306] width 19 height 19
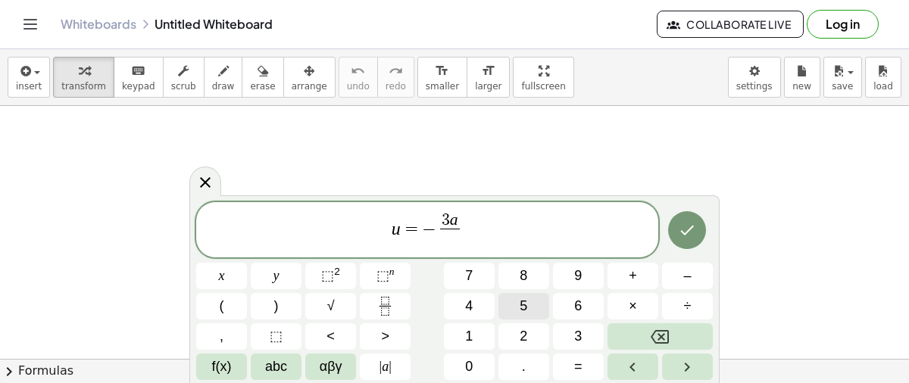
click at [533, 308] on button "5" at bounding box center [523, 306] width 51 height 27
click at [698, 228] on button "Done" at bounding box center [687, 230] width 38 height 38
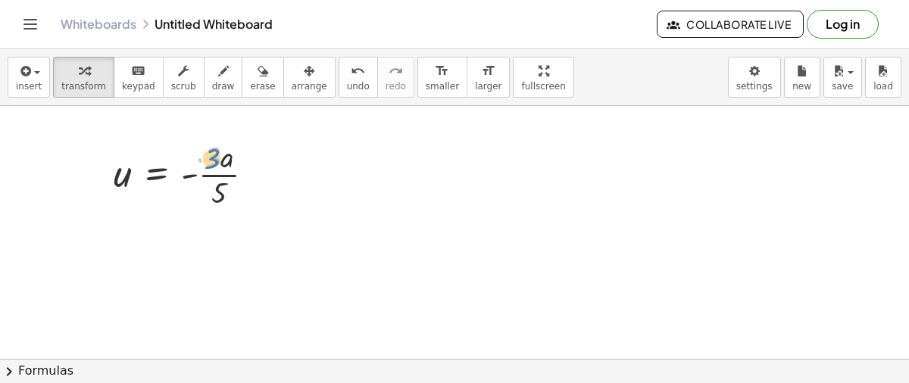
click at [218, 148] on div at bounding box center [190, 174] width 168 height 76
drag, startPoint x: 214, startPoint y: 159, endPoint x: 101, endPoint y: 174, distance: 114.6
click at [101, 174] on div "· 3 u = - · 3 · a · 5" at bounding box center [184, 173] width 187 height 83
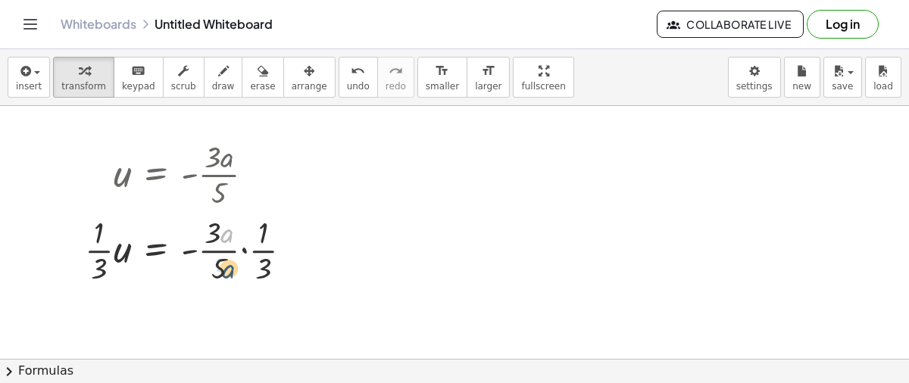
drag, startPoint x: 227, startPoint y: 236, endPoint x: 226, endPoint y: 276, distance: 40.2
click at [226, 276] on div at bounding box center [194, 249] width 234 height 76
click at [289, 249] on div at bounding box center [296, 250] width 17 height 17
click at [124, 247] on div at bounding box center [194, 249] width 234 height 76
click at [126, 263] on div at bounding box center [203, 249] width 216 height 76
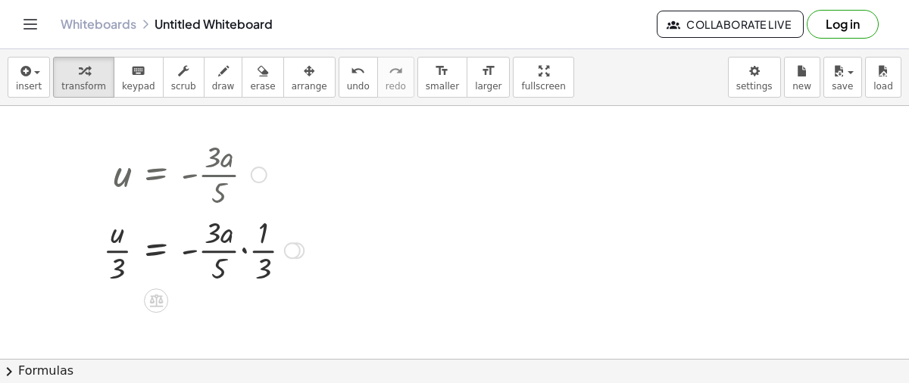
click at [118, 266] on div at bounding box center [203, 249] width 216 height 76
drag, startPoint x: 221, startPoint y: 261, endPoint x: 216, endPoint y: 240, distance: 21.1
click at [216, 240] on div at bounding box center [203, 249] width 216 height 76
drag, startPoint x: 258, startPoint y: 264, endPoint x: 256, endPoint y: 233, distance: 31.1
click at [256, 233] on div at bounding box center [203, 249] width 216 height 76
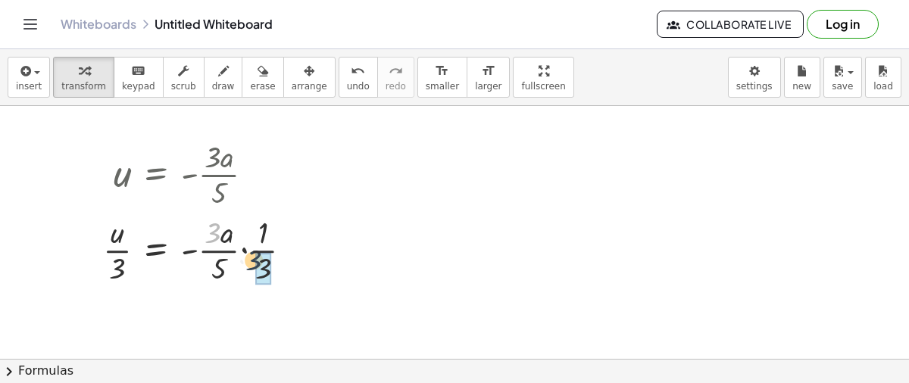
drag, startPoint x: 217, startPoint y: 231, endPoint x: 270, endPoint y: 270, distance: 65.6
drag, startPoint x: 117, startPoint y: 232, endPoint x: 117, endPoint y: 264, distance: 31.8
click at [117, 264] on div at bounding box center [184, 249] width 179 height 76
drag, startPoint x: 213, startPoint y: 262, endPoint x: 208, endPoint y: 230, distance: 32.3
click at [208, 230] on div at bounding box center [184, 249] width 179 height 76
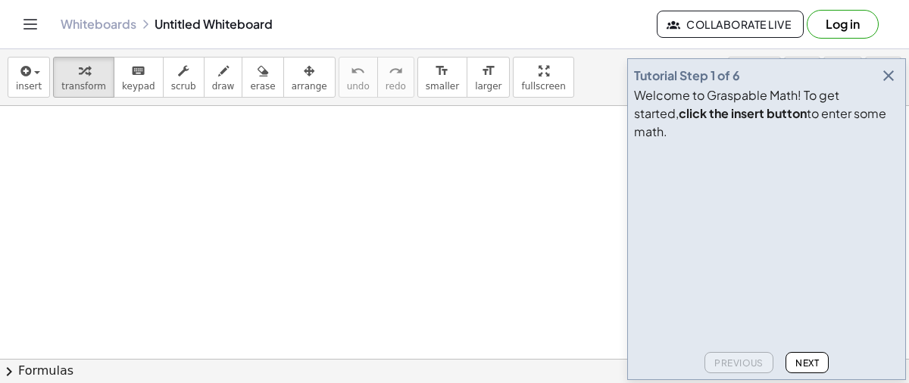
click at [890, 85] on icon "button" at bounding box center [889, 76] width 18 height 18
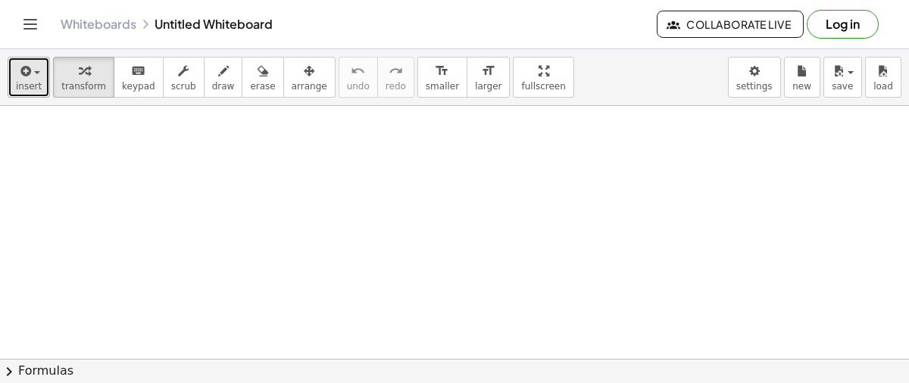
click at [36, 85] on span "insert" at bounding box center [29, 86] width 26 height 11
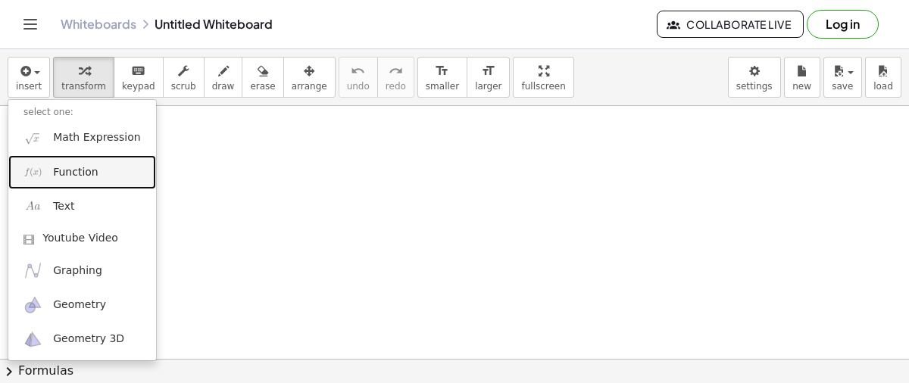
click at [81, 178] on span "Function" at bounding box center [75, 172] width 45 height 15
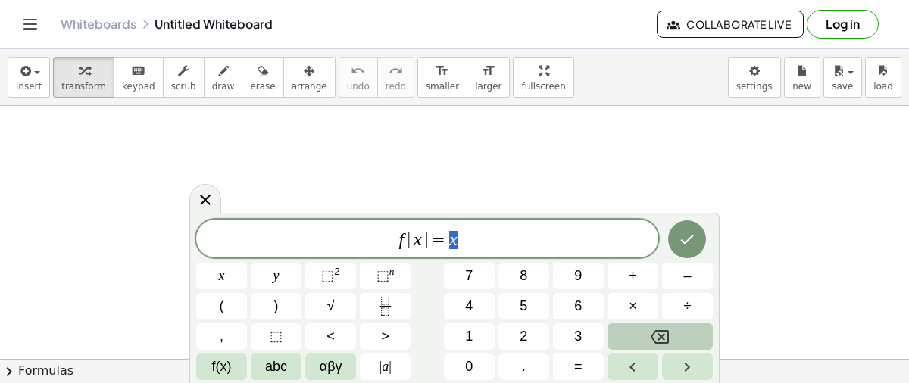
click at [662, 323] on button "Backspace" at bounding box center [660, 336] width 105 height 27
click at [661, 325] on button "Backspace" at bounding box center [660, 336] width 105 height 27
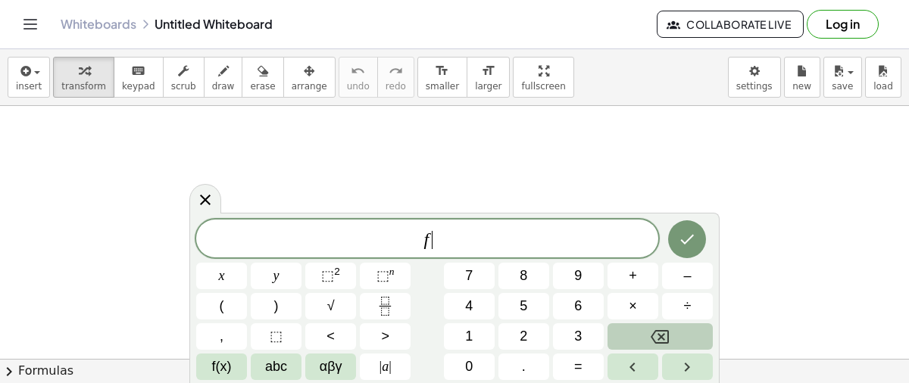
click at [661, 325] on button "Backspace" at bounding box center [660, 336] width 105 height 27
click at [286, 370] on span "abc" at bounding box center [276, 367] width 22 height 20
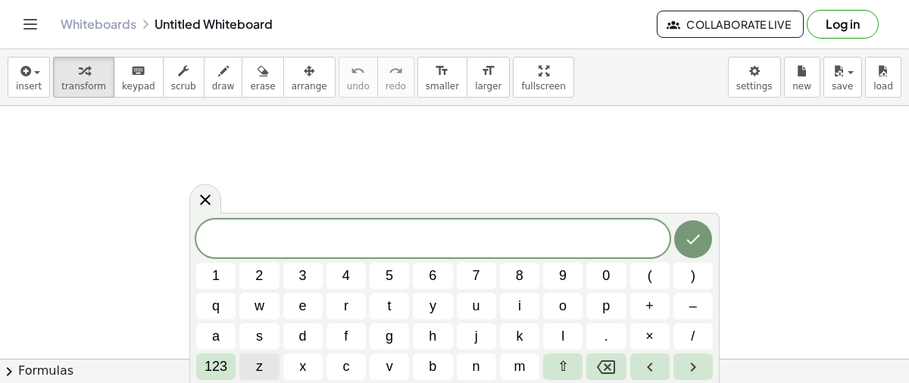
click at [261, 365] on span "z" at bounding box center [259, 367] width 7 height 20
click at [209, 365] on span "123" at bounding box center [216, 367] width 23 height 20
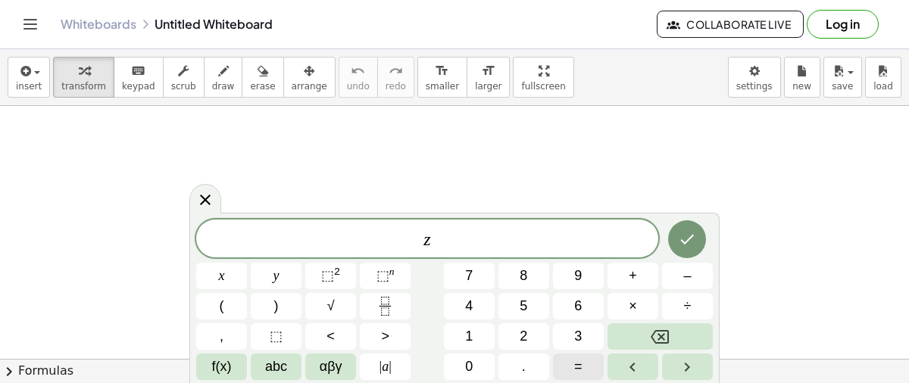
click at [595, 370] on button "=" at bounding box center [578, 367] width 51 height 27
click at [528, 283] on button "8" at bounding box center [523, 276] width 51 height 27
click at [278, 367] on span "abc" at bounding box center [276, 367] width 22 height 20
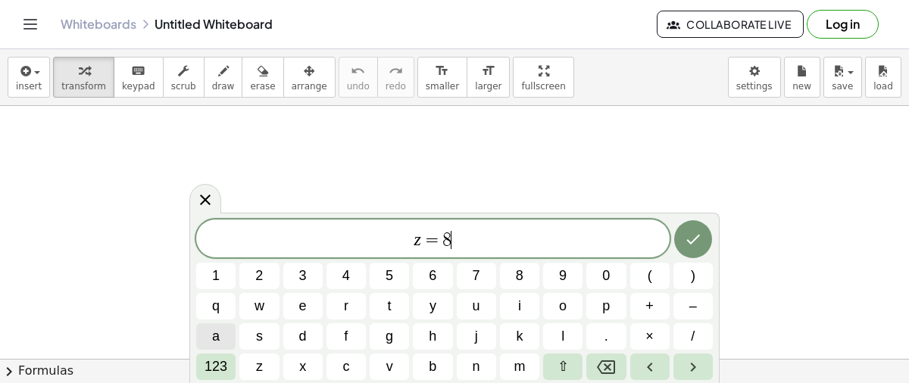
click at [218, 338] on span "a" at bounding box center [216, 337] width 8 height 20
click at [218, 364] on span "123" at bounding box center [216, 367] width 23 height 20
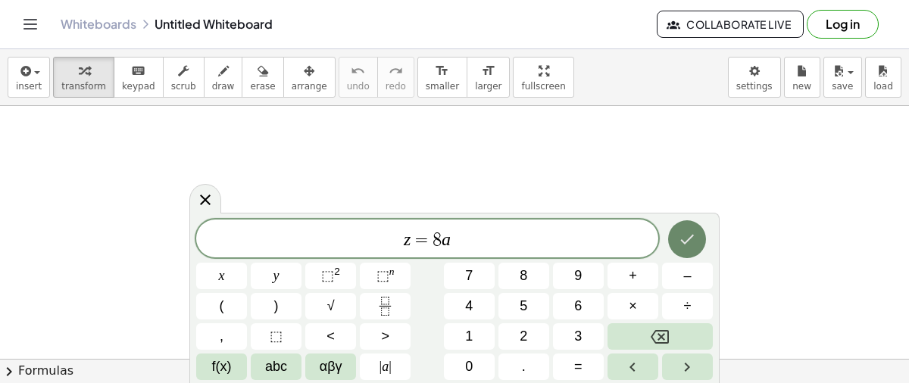
click at [692, 242] on icon "Done" at bounding box center [687, 239] width 18 height 18
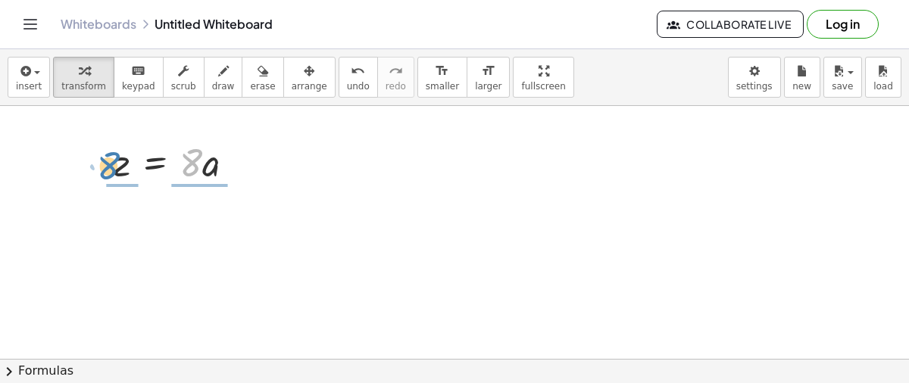
drag, startPoint x: 193, startPoint y: 157, endPoint x: 115, endPoint y: 160, distance: 78.1
click at [115, 160] on div at bounding box center [180, 162] width 148 height 52
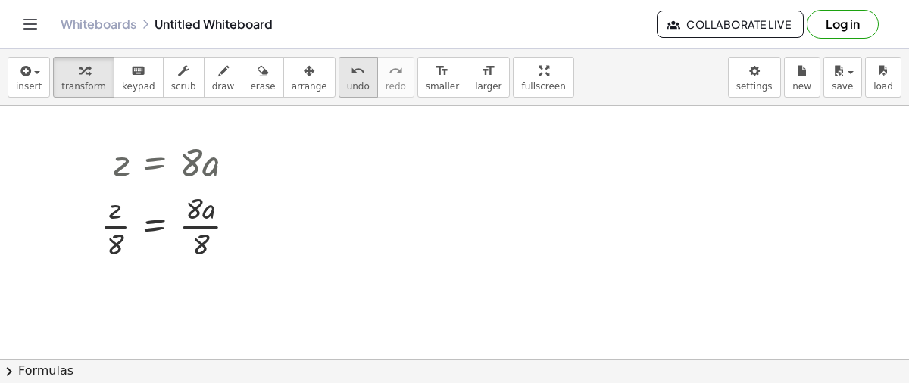
click at [347, 81] on span "undo" at bounding box center [358, 86] width 23 height 11
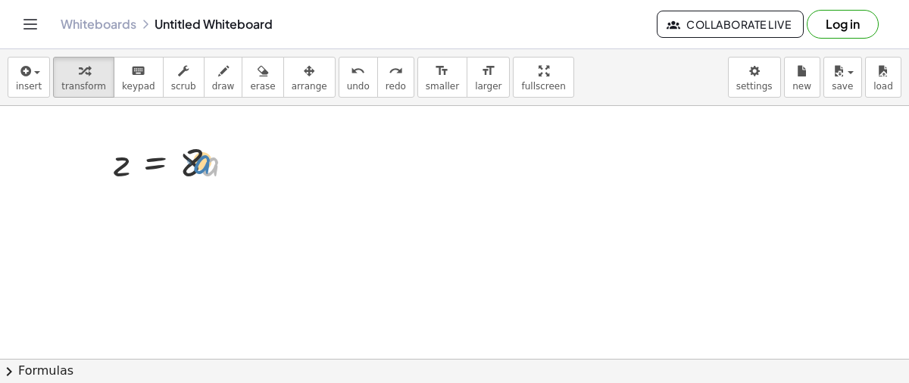
drag, startPoint x: 220, startPoint y: 168, endPoint x: 202, endPoint y: 169, distance: 17.4
click at [202, 169] on div at bounding box center [180, 162] width 148 height 52
drag, startPoint x: 121, startPoint y: 167, endPoint x: 101, endPoint y: 174, distance: 21.6
click at [101, 174] on div "z z = · 8 · a" at bounding box center [174, 161] width 167 height 59
click at [220, 167] on div at bounding box center [180, 162] width 148 height 52
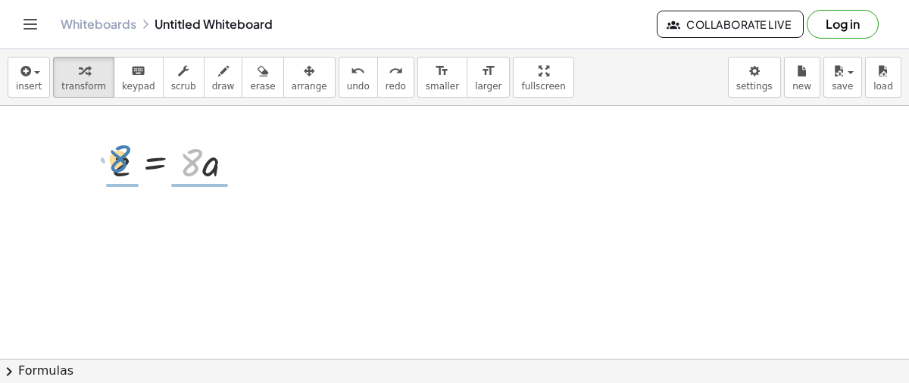
drag, startPoint x: 190, startPoint y: 161, endPoint x: 118, endPoint y: 157, distance: 72.1
click at [118, 157] on div at bounding box center [180, 162] width 148 height 52
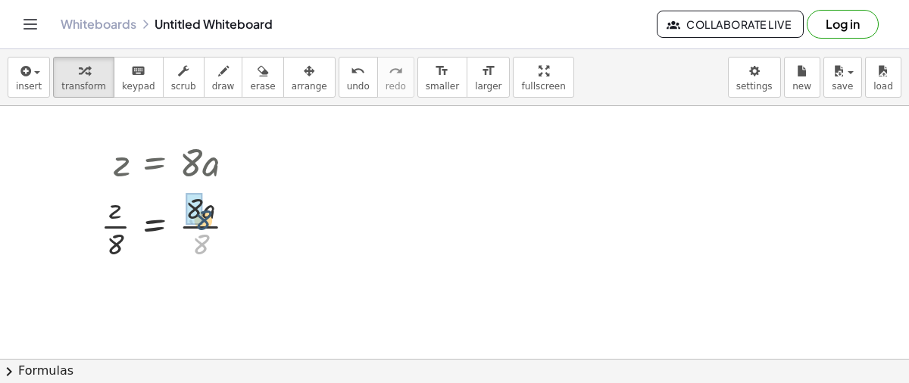
drag, startPoint x: 203, startPoint y: 237, endPoint x: 205, endPoint y: 212, distance: 25.0
click at [205, 212] on div at bounding box center [174, 225] width 163 height 76
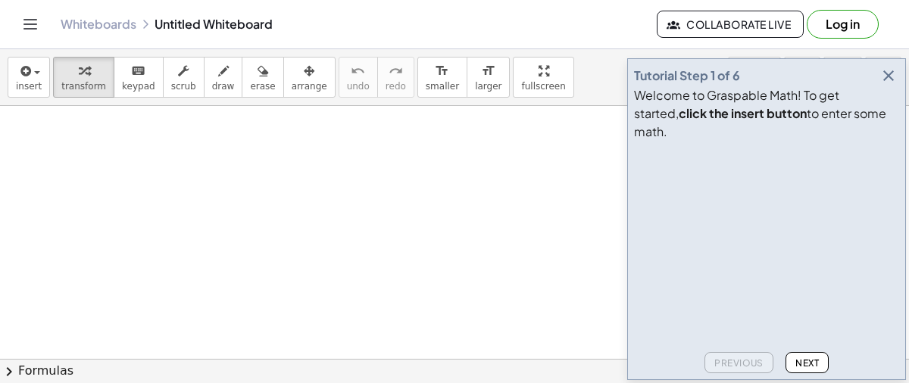
click at [888, 85] on icon "button" at bounding box center [889, 76] width 18 height 18
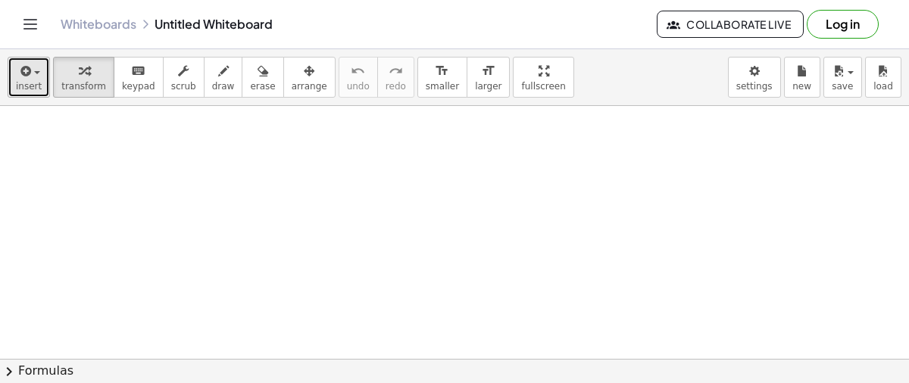
click at [16, 83] on span "insert" at bounding box center [29, 86] width 26 height 11
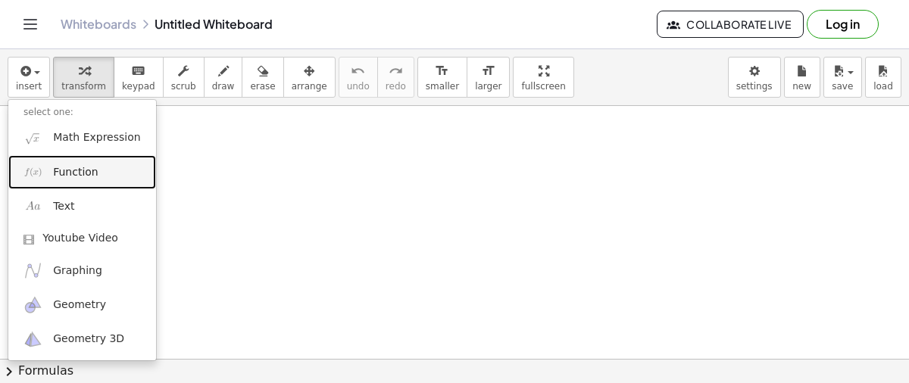
click at [54, 162] on link "Function" at bounding box center [82, 172] width 148 height 34
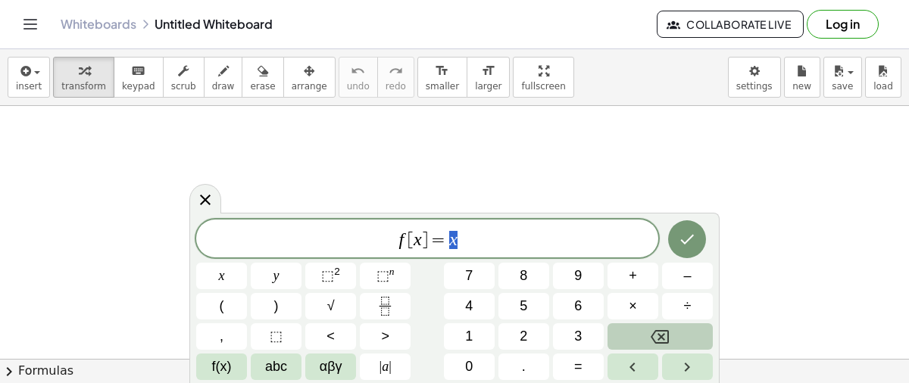
click at [658, 341] on icon "Backspace" at bounding box center [660, 337] width 18 height 18
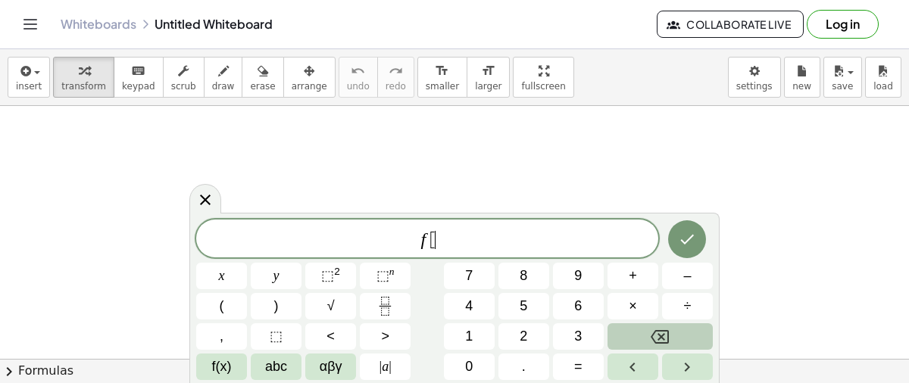
click at [658, 341] on icon "Backspace" at bounding box center [660, 337] width 18 height 18
click at [578, 365] on span "=" at bounding box center [578, 367] width 8 height 20
click at [519, 339] on button "2" at bounding box center [523, 336] width 51 height 27
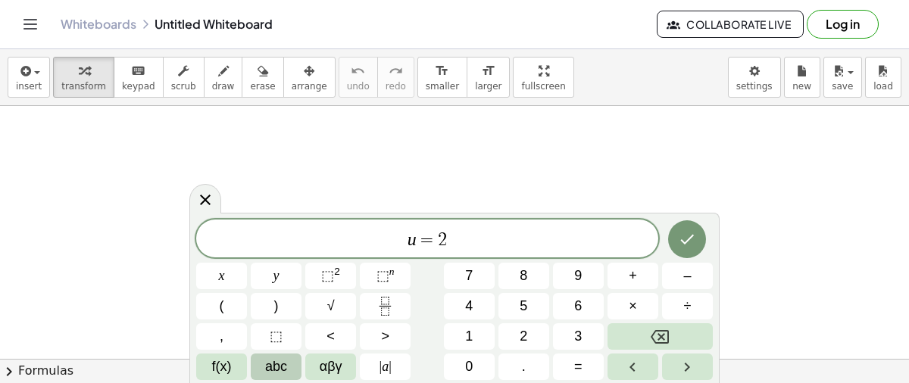
click at [280, 367] on span "abc" at bounding box center [276, 367] width 22 height 20
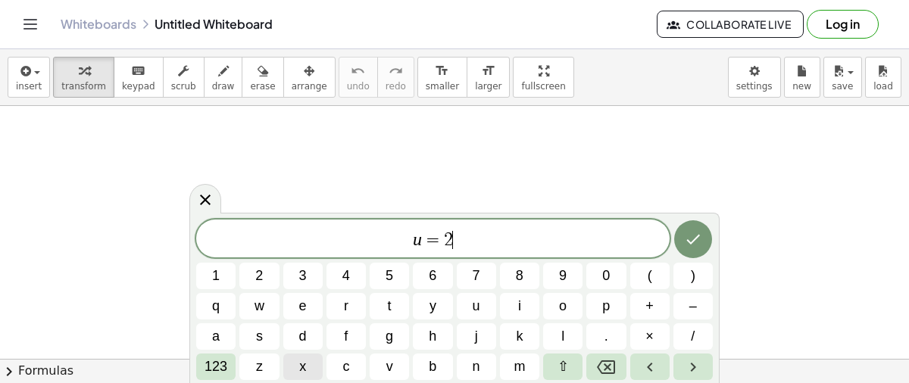
click at [312, 373] on button "x" at bounding box center [302, 367] width 39 height 27
click at [224, 368] on span "123" at bounding box center [216, 367] width 23 height 20
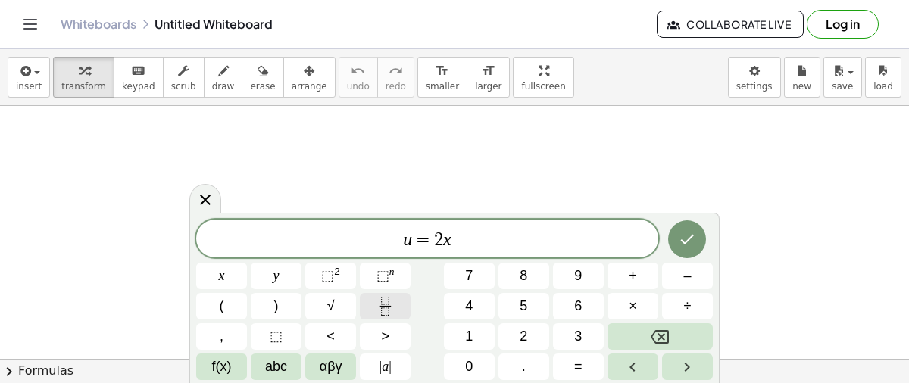
click at [376, 310] on icon "Fraction" at bounding box center [385, 306] width 19 height 19
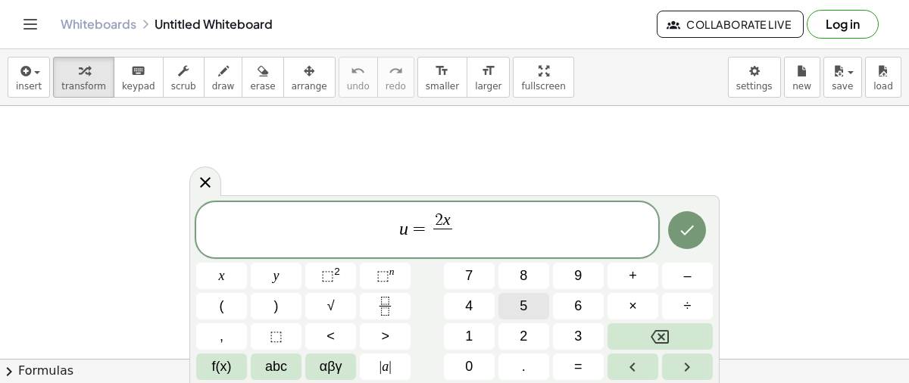
click at [514, 309] on button "5" at bounding box center [523, 306] width 51 height 27
click at [683, 236] on icon "Done" at bounding box center [687, 230] width 18 height 18
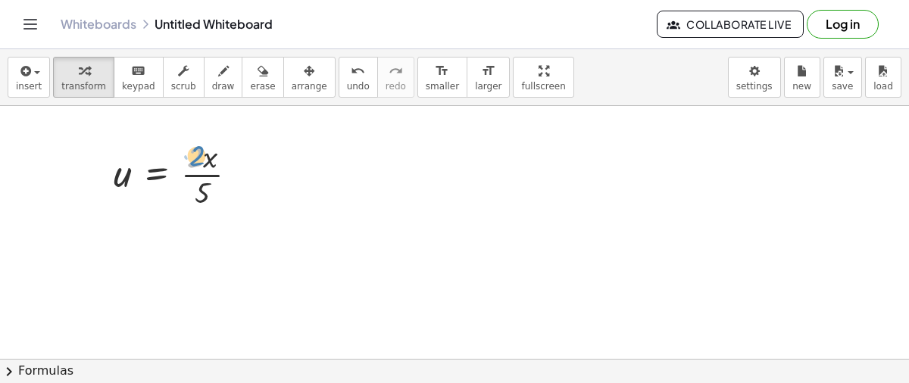
drag, startPoint x: 199, startPoint y: 157, endPoint x: 197, endPoint y: 143, distance: 13.8
click at [197, 143] on div at bounding box center [182, 174] width 152 height 76
drag, startPoint x: 211, startPoint y: 158, endPoint x: 107, endPoint y: 167, distance: 104.9
click at [107, 167] on div "· x u = · 2 · x · 5" at bounding box center [176, 173] width 170 height 83
click at [347, 81] on span "undo" at bounding box center [358, 86] width 23 height 11
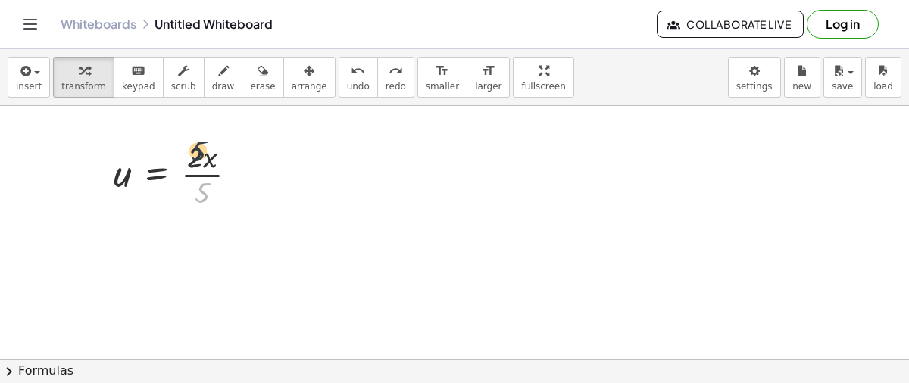
drag, startPoint x: 206, startPoint y: 195, endPoint x: 201, endPoint y: 152, distance: 43.5
click at [201, 152] on div at bounding box center [182, 174] width 152 height 76
drag, startPoint x: 195, startPoint y: 161, endPoint x: 208, endPoint y: 206, distance: 46.5
click at [208, 206] on div at bounding box center [182, 174] width 152 height 76
drag, startPoint x: 119, startPoint y: 176, endPoint x: 227, endPoint y: 152, distance: 110.8
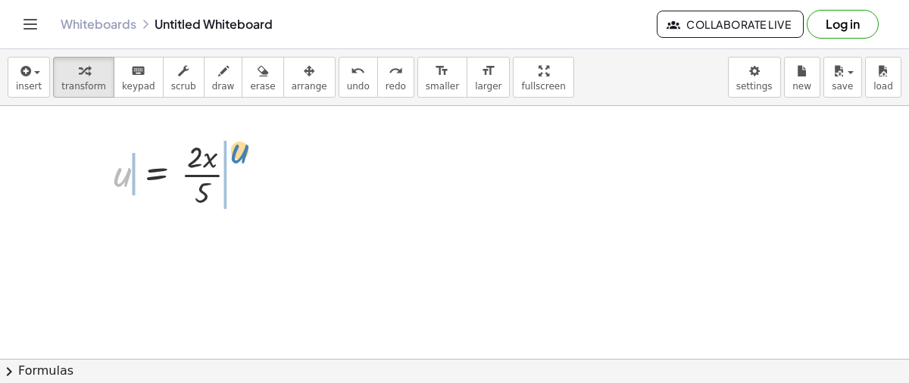
click at [227, 152] on div at bounding box center [182, 174] width 152 height 76
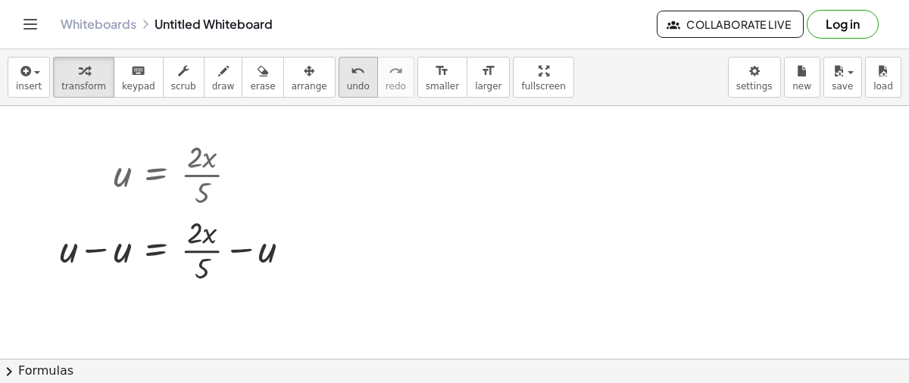
click at [347, 81] on span "undo" at bounding box center [358, 86] width 23 height 11
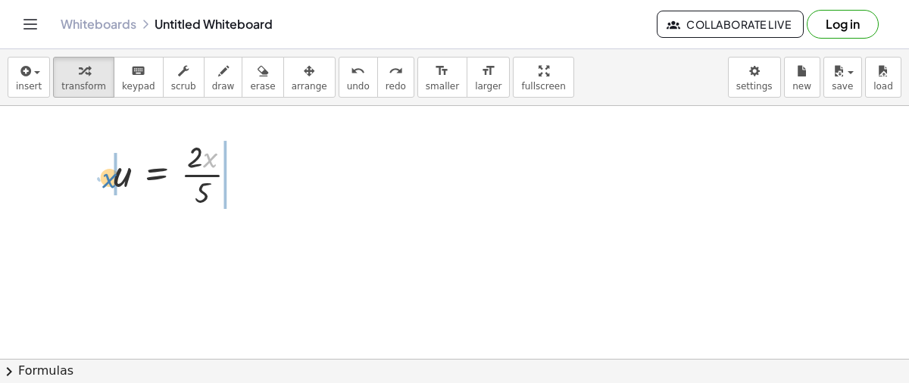
drag, startPoint x: 205, startPoint y: 155, endPoint x: 108, endPoint y: 176, distance: 99.1
click at [108, 176] on div "· x u = · 2 · x · 5" at bounding box center [176, 173] width 170 height 83
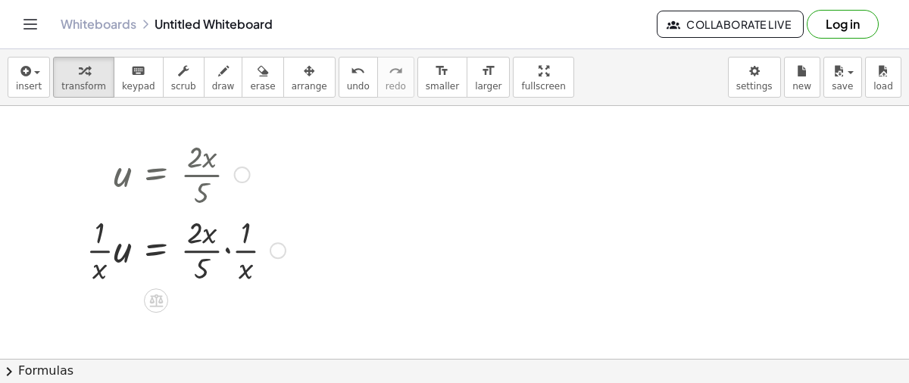
click at [239, 269] on div at bounding box center [186, 249] width 214 height 76
drag, startPoint x: 239, startPoint y: 269, endPoint x: 72, endPoint y: 265, distance: 166.7
click at [72, 265] on div "u = · 2 · x · 5 · x u = · 2 · 5 · · 1 · x · · · x · · 1 · x" at bounding box center [180, 211] width 233 height 159
drag, startPoint x: 241, startPoint y: 269, endPoint x: 192, endPoint y: 228, distance: 64.0
click at [192, 228] on div at bounding box center [186, 249] width 253 height 76
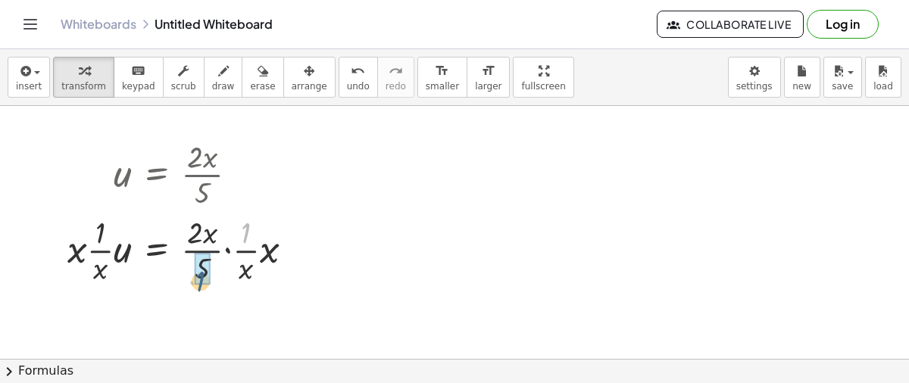
drag, startPoint x: 245, startPoint y: 237, endPoint x: 197, endPoint y: 287, distance: 69.1
drag, startPoint x: 202, startPoint y: 270, endPoint x: 198, endPoint y: 235, distance: 35.8
click at [198, 235] on div at bounding box center [186, 249] width 253 height 76
drag, startPoint x: 243, startPoint y: 231, endPoint x: 245, endPoint y: 278, distance: 47.0
click at [245, 278] on div at bounding box center [186, 249] width 253 height 76
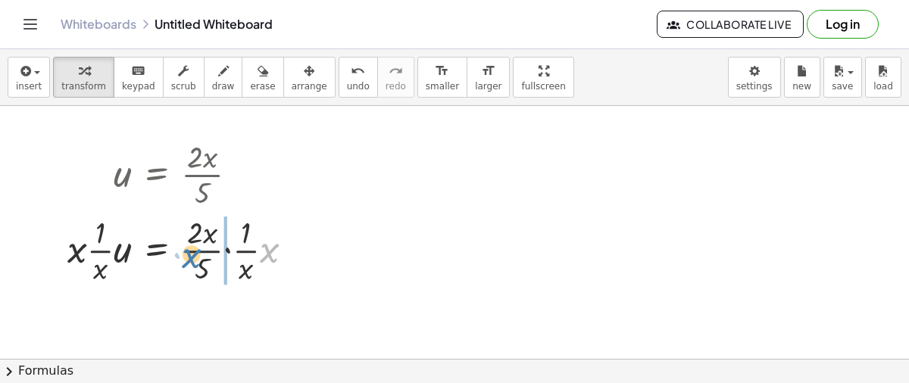
drag, startPoint x: 268, startPoint y: 253, endPoint x: 219, endPoint y: 260, distance: 49.7
click at [219, 260] on div at bounding box center [186, 249] width 253 height 76
drag, startPoint x: 251, startPoint y: 264, endPoint x: 253, endPoint y: 248, distance: 16.8
click at [253, 248] on div at bounding box center [182, 249] width 245 height 76
drag, startPoint x: 231, startPoint y: 245, endPoint x: 272, endPoint y: 251, distance: 41.3
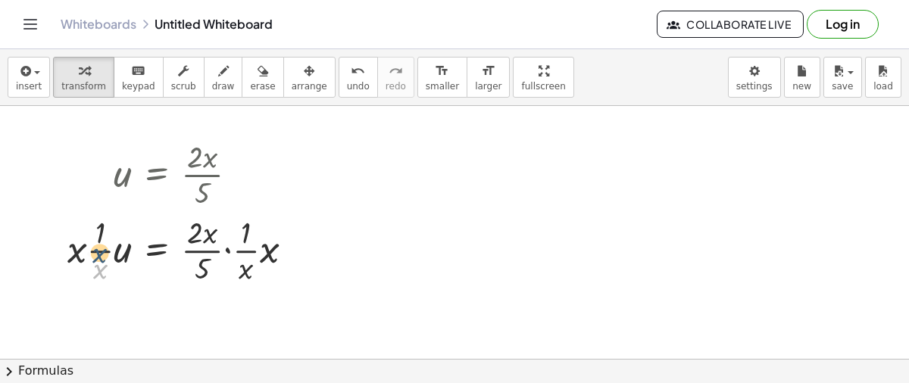
drag, startPoint x: 102, startPoint y: 267, endPoint x: 99, endPoint y: 244, distance: 23.7
click at [99, 244] on div at bounding box center [186, 249] width 253 height 76
drag, startPoint x: 82, startPoint y: 252, endPoint x: 123, endPoint y: 247, distance: 41.2
click at [123, 247] on div at bounding box center [186, 249] width 253 height 76
drag, startPoint x: 207, startPoint y: 238, endPoint x: 167, endPoint y: 264, distance: 47.1
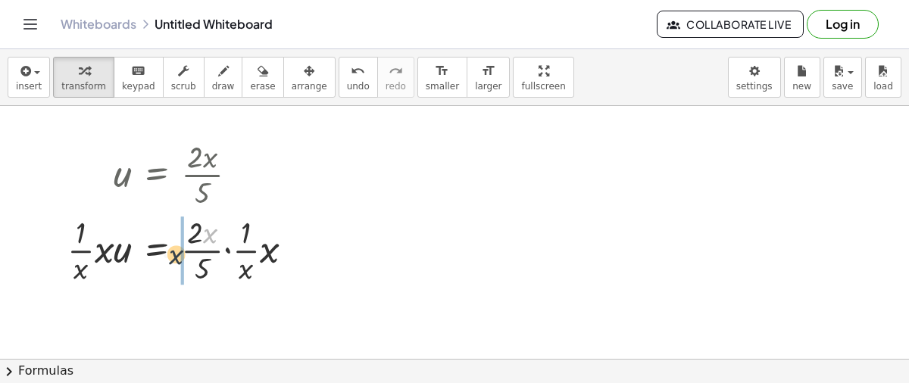
click at [167, 264] on div at bounding box center [186, 249] width 253 height 76
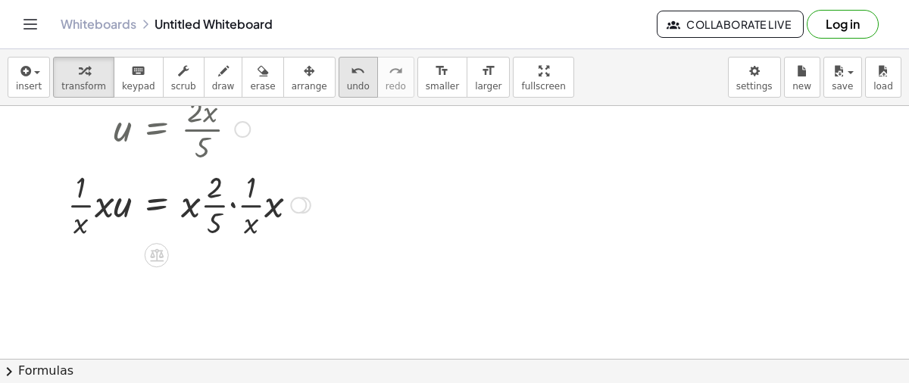
click at [351, 74] on icon "undo" at bounding box center [358, 71] width 14 height 18
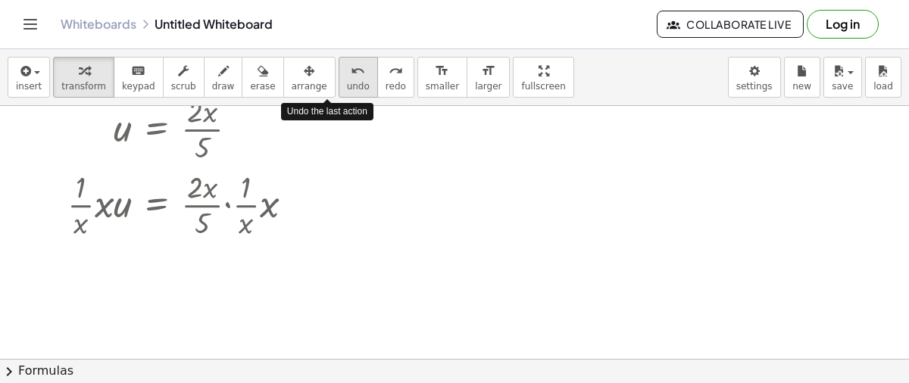
click at [351, 74] on icon "undo" at bounding box center [358, 71] width 14 height 18
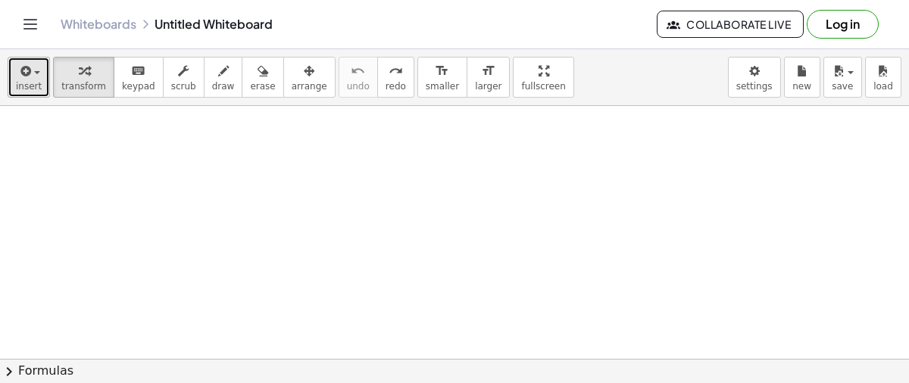
click at [23, 73] on icon "button" at bounding box center [24, 71] width 14 height 18
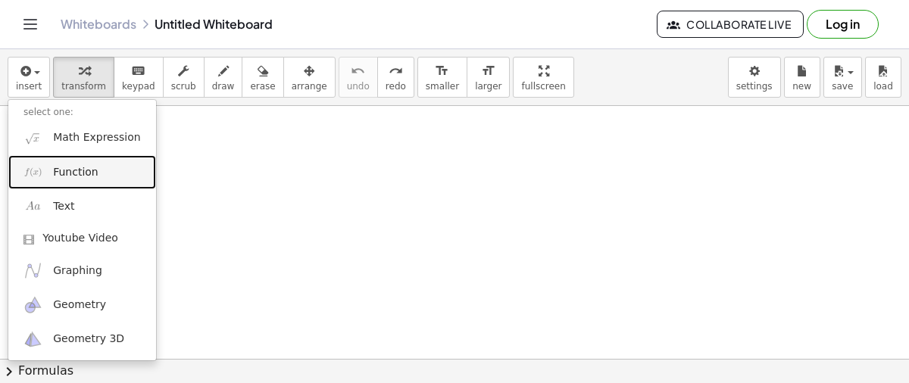
click at [66, 168] on span "Function" at bounding box center [75, 172] width 45 height 15
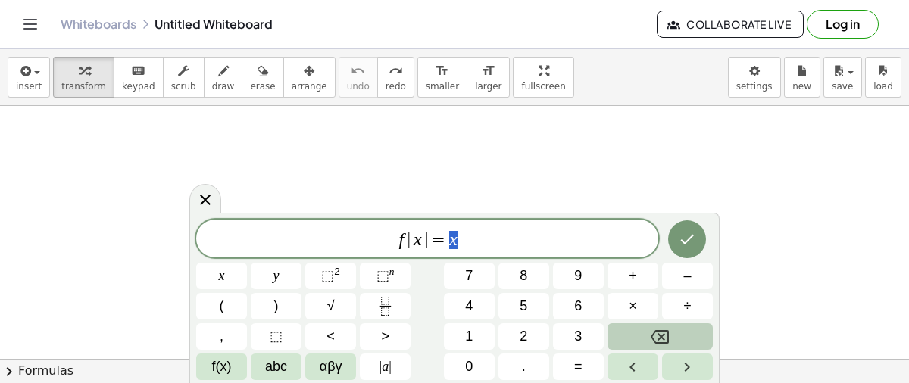
click at [667, 333] on icon "Backspace" at bounding box center [660, 337] width 18 height 18
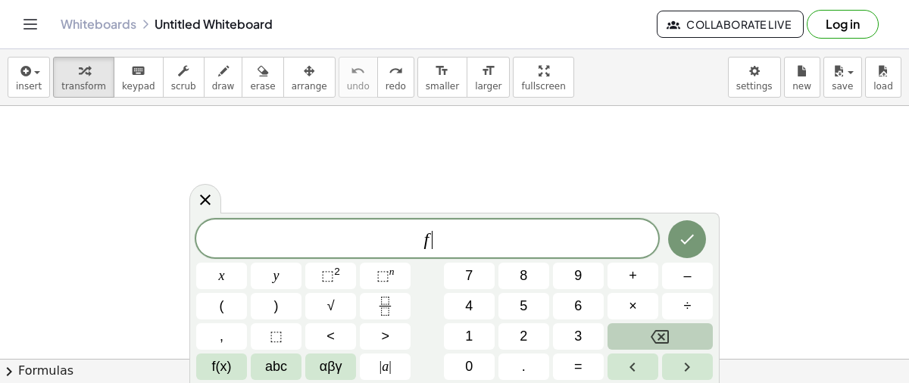
click at [667, 333] on icon "Backspace" at bounding box center [660, 337] width 18 height 18
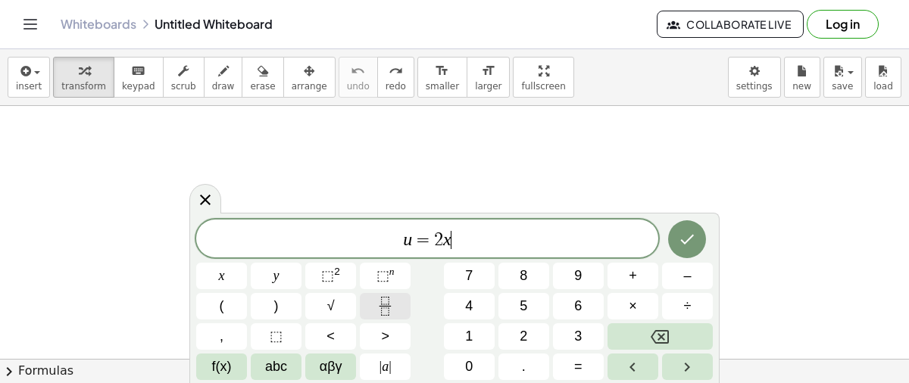
click at [398, 308] on button "Fraction" at bounding box center [385, 306] width 51 height 27
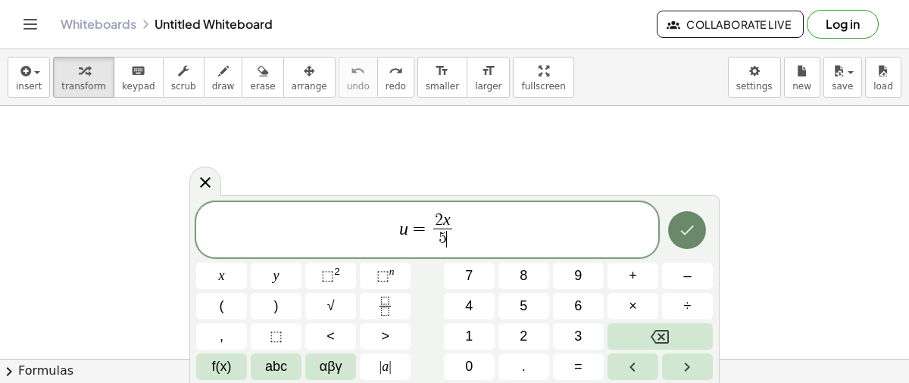
click at [694, 236] on icon "Done" at bounding box center [687, 230] width 18 height 18
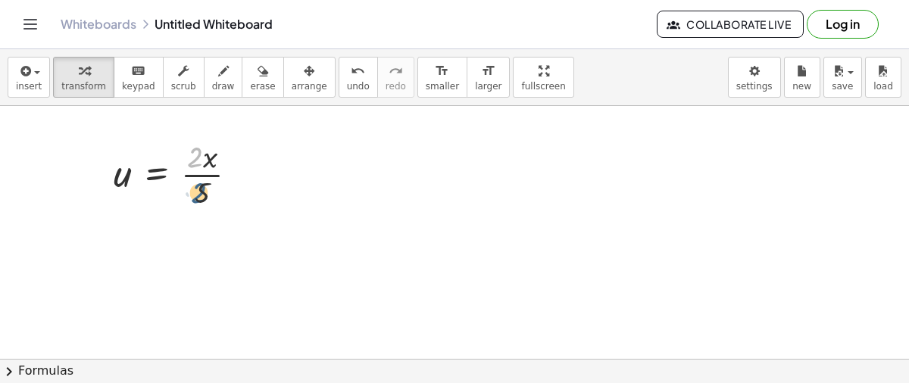
drag, startPoint x: 198, startPoint y: 157, endPoint x: 204, endPoint y: 197, distance: 40.5
click at [204, 197] on div at bounding box center [182, 174] width 152 height 76
drag, startPoint x: 204, startPoint y: 197, endPoint x: 206, endPoint y: 158, distance: 38.7
click at [206, 158] on div at bounding box center [182, 174] width 152 height 76
drag, startPoint x: 209, startPoint y: 161, endPoint x: 94, endPoint y: 179, distance: 116.5
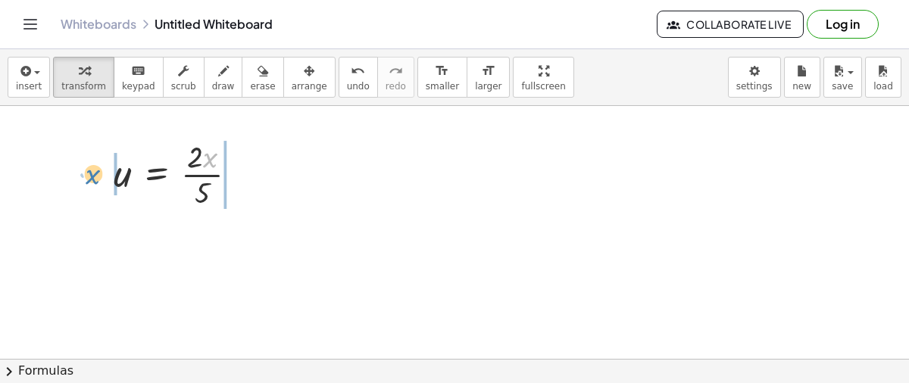
click at [94, 179] on div "· x u = · 2 · x · 5" at bounding box center [176, 173] width 170 height 83
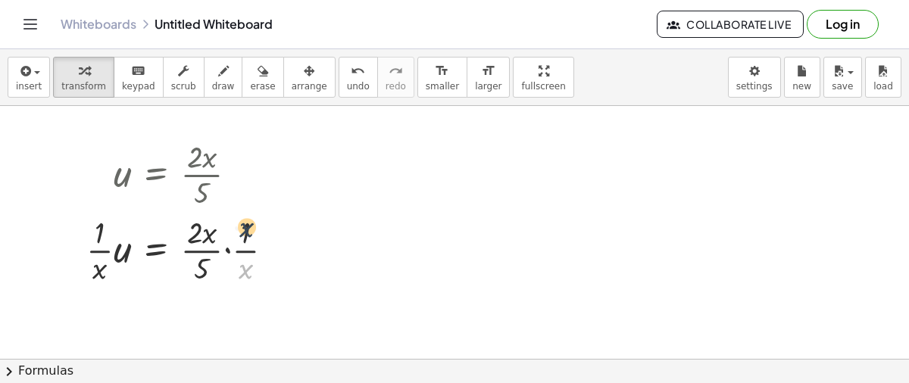
drag, startPoint x: 248, startPoint y: 268, endPoint x: 250, endPoint y: 220, distance: 47.7
click at [250, 220] on div at bounding box center [186, 249] width 214 height 76
drag, startPoint x: 212, startPoint y: 233, endPoint x: 278, endPoint y: 248, distance: 67.6
click at [278, 248] on div at bounding box center [186, 249] width 214 height 76
drag, startPoint x: 233, startPoint y: 269, endPoint x: 200, endPoint y: 233, distance: 48.8
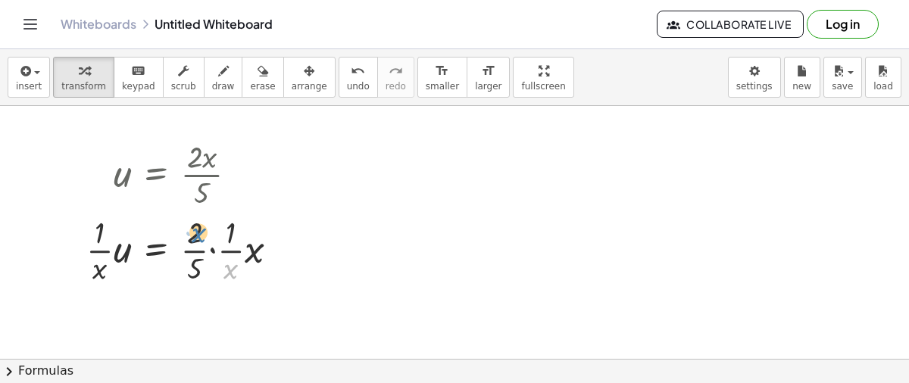
click at [200, 233] on div at bounding box center [188, 249] width 219 height 76
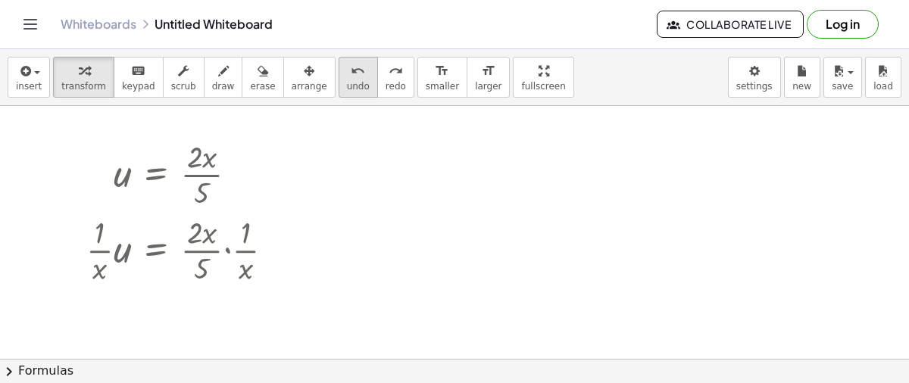
click at [347, 89] on span "undo" at bounding box center [358, 86] width 23 height 11
